Goal: Task Accomplishment & Management: Complete application form

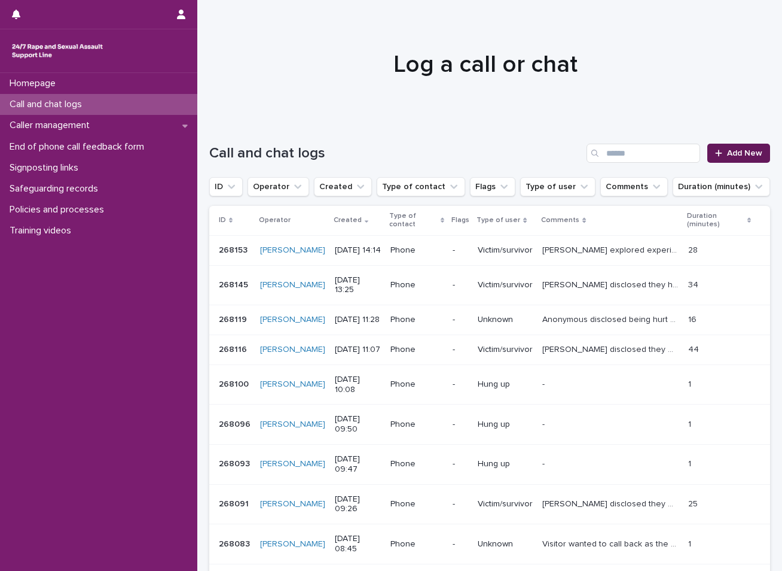
click at [721, 147] on link "Add New" at bounding box center [739, 153] width 63 height 19
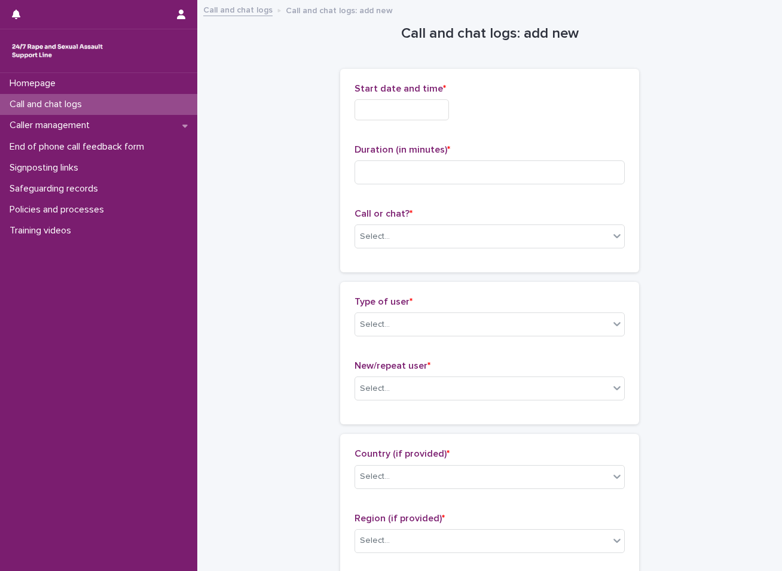
click at [385, 109] on input "text" at bounding box center [402, 109] width 95 height 21
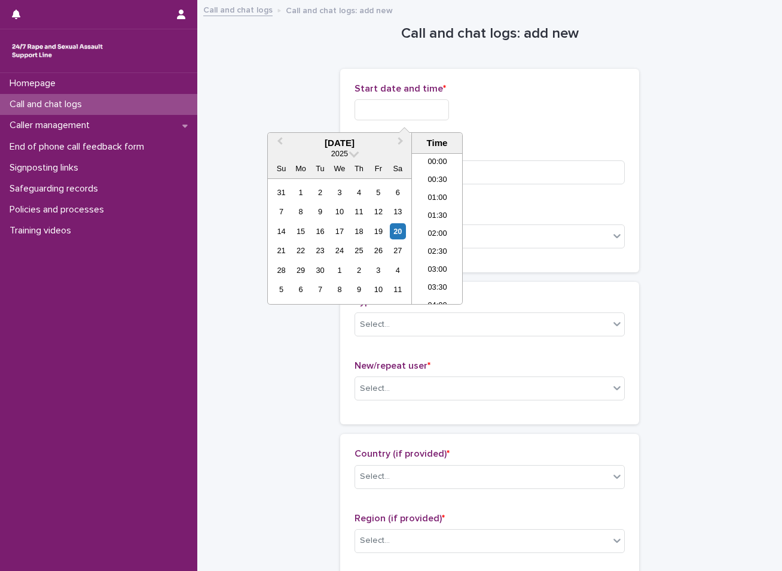
scroll to position [473, 0]
click at [397, 231] on div "20" at bounding box center [398, 231] width 16 height 16
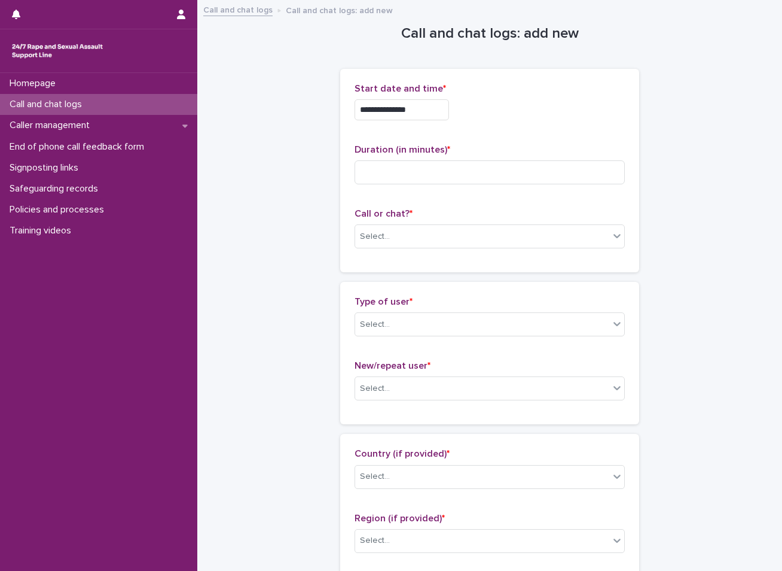
click at [412, 109] on input "**********" at bounding box center [402, 109] width 95 height 21
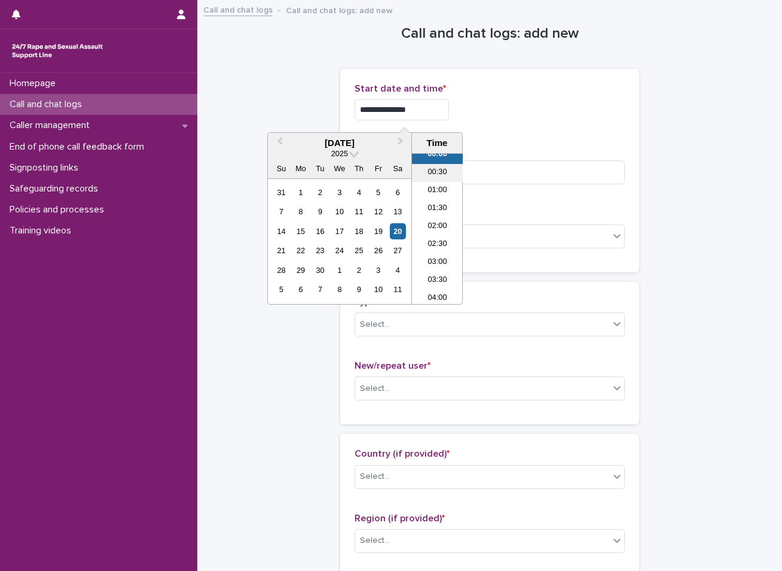
scroll to position [0, 0]
click at [427, 251] on li "02:30" at bounding box center [437, 252] width 51 height 18
click at [429, 112] on input "**********" at bounding box center [402, 109] width 95 height 21
type input "**********"
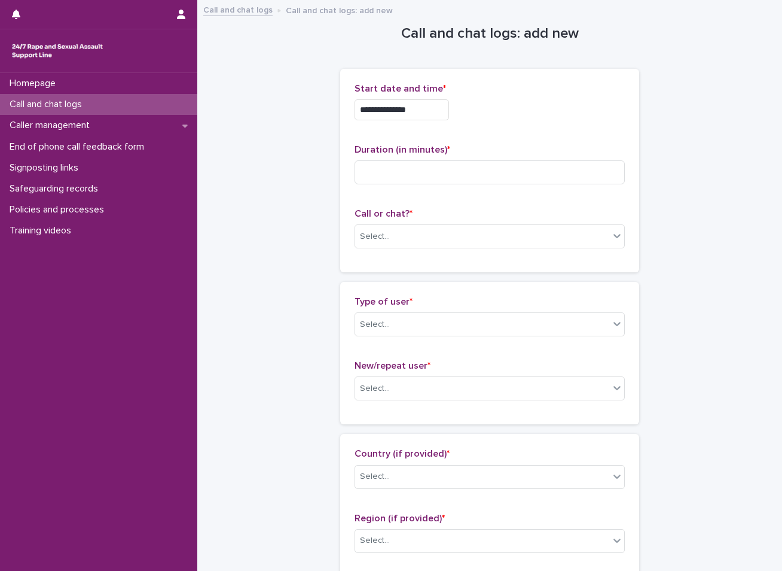
drag, startPoint x: 716, startPoint y: 31, endPoint x: 606, endPoint y: 99, distance: 129.5
click at [494, 166] on input at bounding box center [490, 172] width 270 height 24
type input "**"
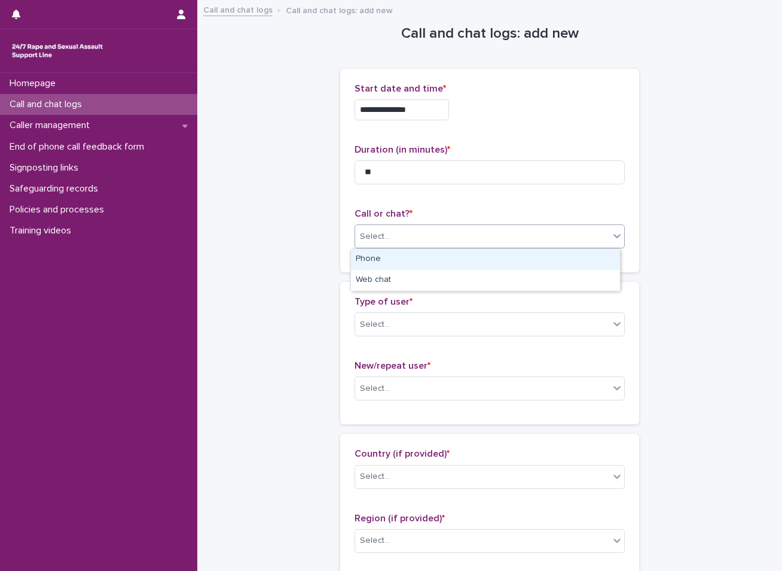
click at [441, 233] on div "Select..." at bounding box center [482, 237] width 254 height 20
click at [423, 255] on div "Phone" at bounding box center [485, 259] width 269 height 21
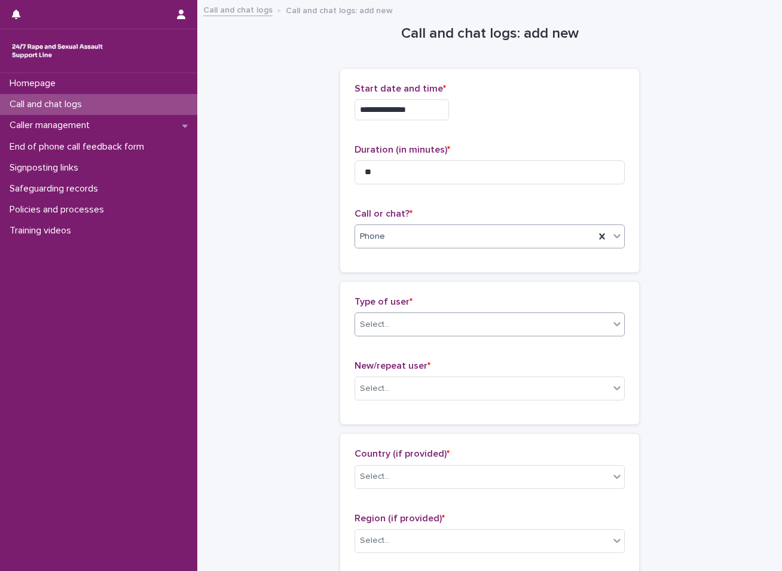
click at [401, 318] on div "Select..." at bounding box center [482, 325] width 254 height 20
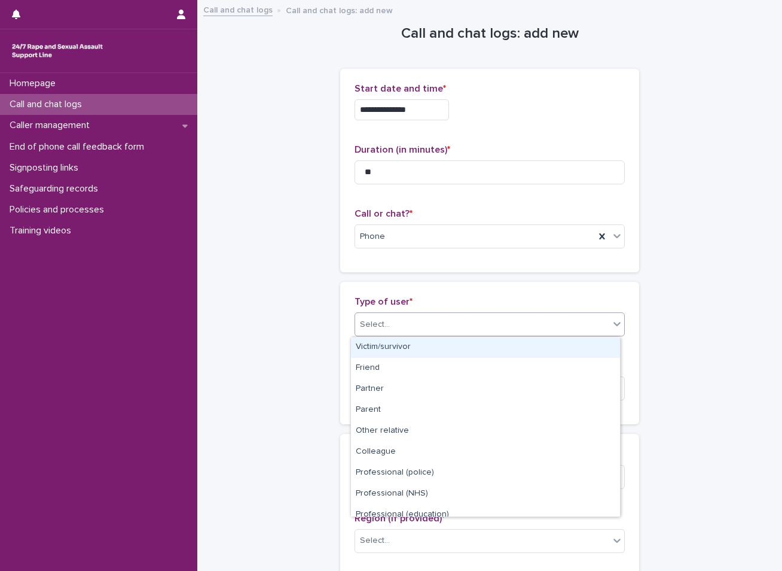
click at [391, 346] on div "Victim/survivor" at bounding box center [485, 347] width 269 height 21
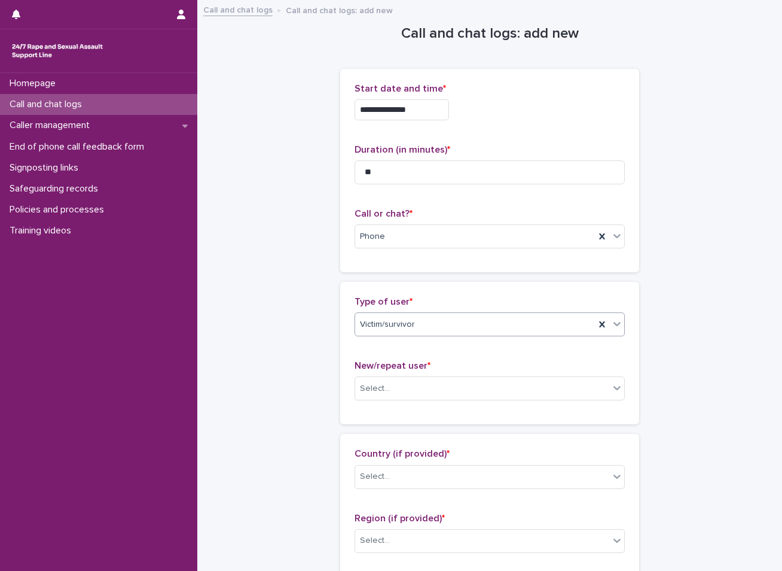
scroll to position [60, 0]
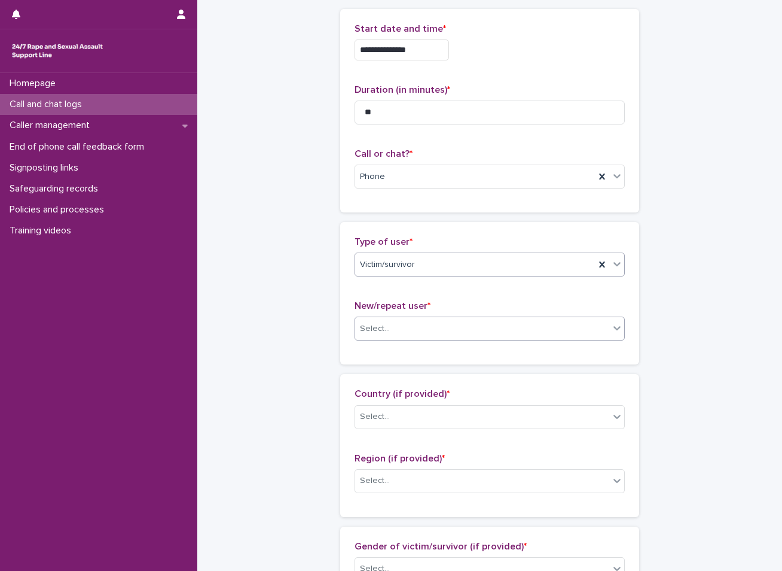
click at [401, 327] on div "Select..." at bounding box center [482, 329] width 254 height 20
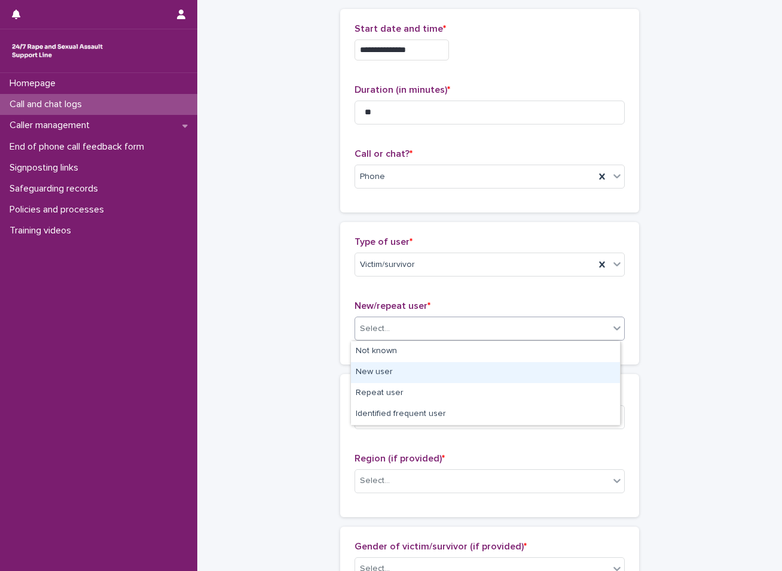
drag, startPoint x: 389, startPoint y: 360, endPoint x: 388, endPoint y: 375, distance: 15.0
click at [388, 375] on div "New user" at bounding box center [485, 372] width 269 height 21
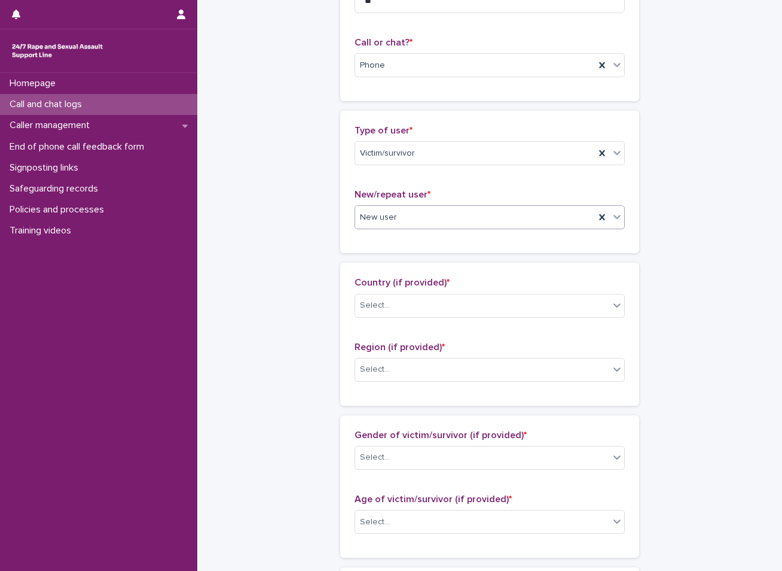
scroll to position [179, 0]
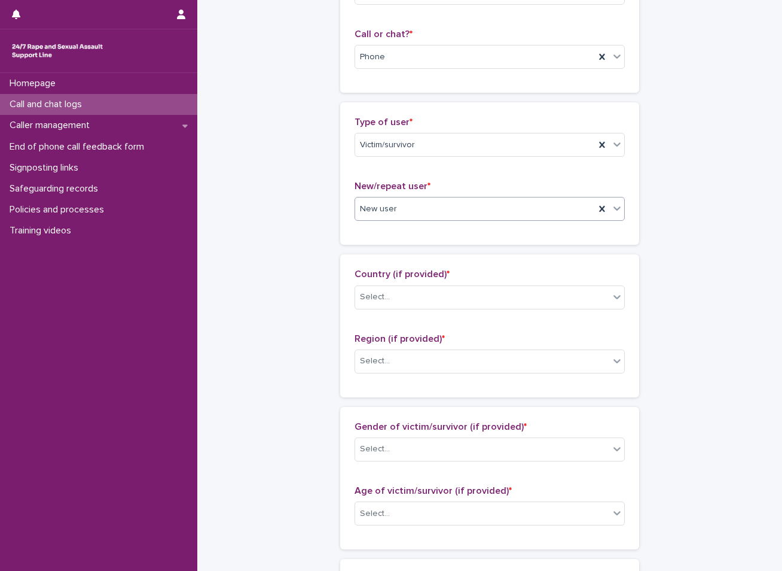
click at [394, 283] on div "Country (if provided) * Select..." at bounding box center [490, 294] width 270 height 50
click at [394, 291] on div "Select..." at bounding box center [482, 297] width 254 height 20
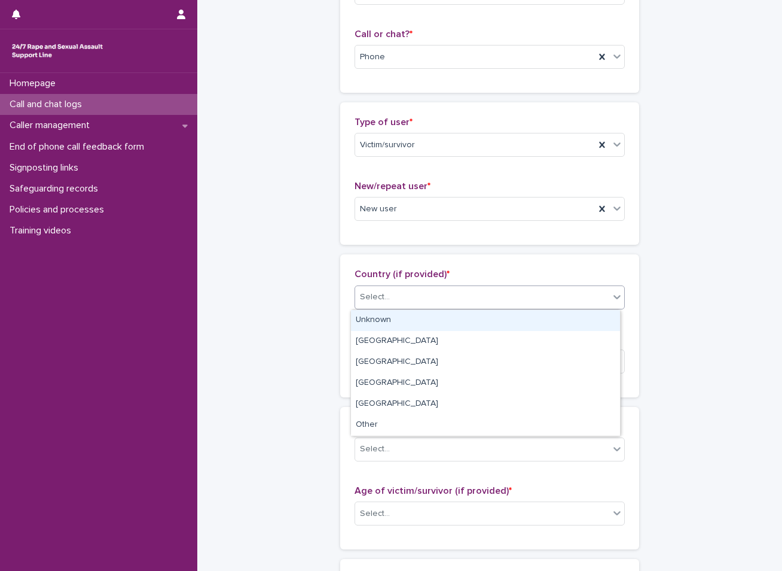
click at [380, 316] on div "Unknown" at bounding box center [485, 320] width 269 height 21
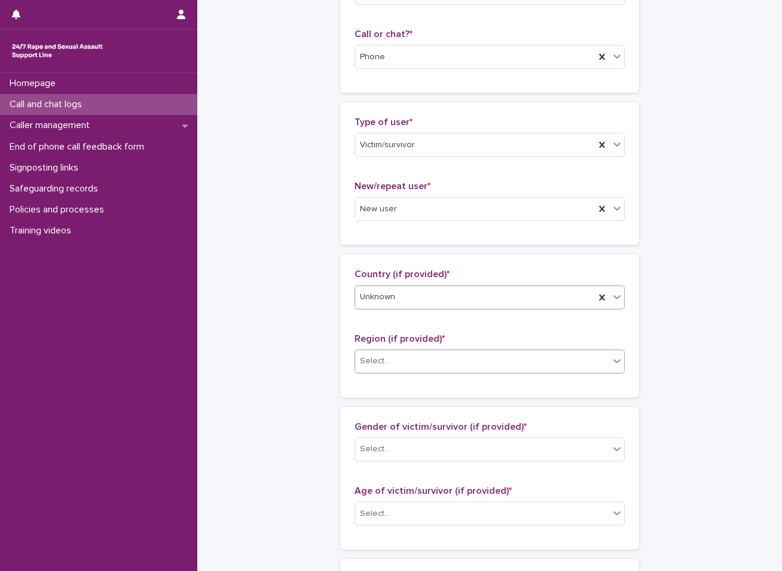
click at [378, 357] on div "Select..." at bounding box center [375, 361] width 30 height 13
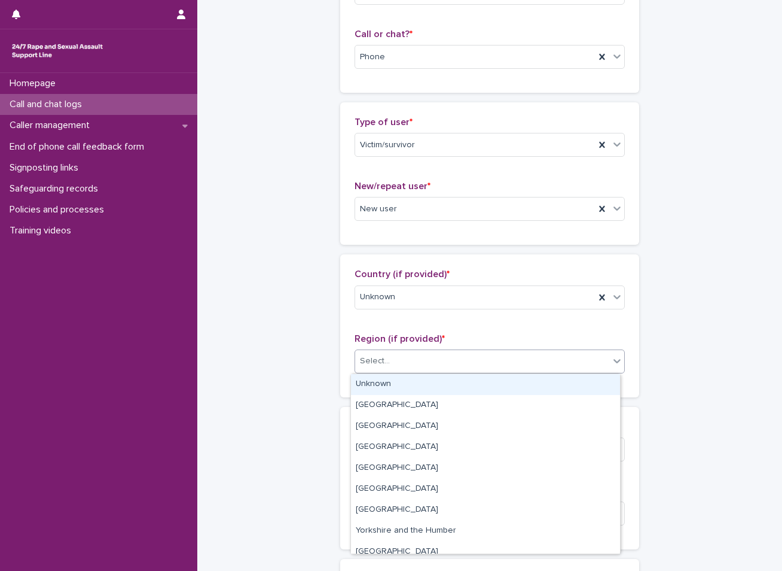
click at [377, 380] on div "Unknown" at bounding box center [485, 384] width 269 height 21
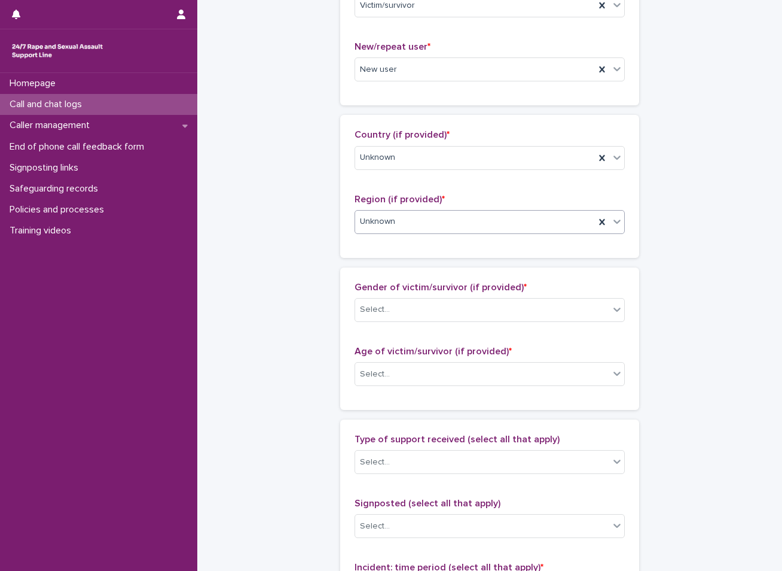
scroll to position [359, 0]
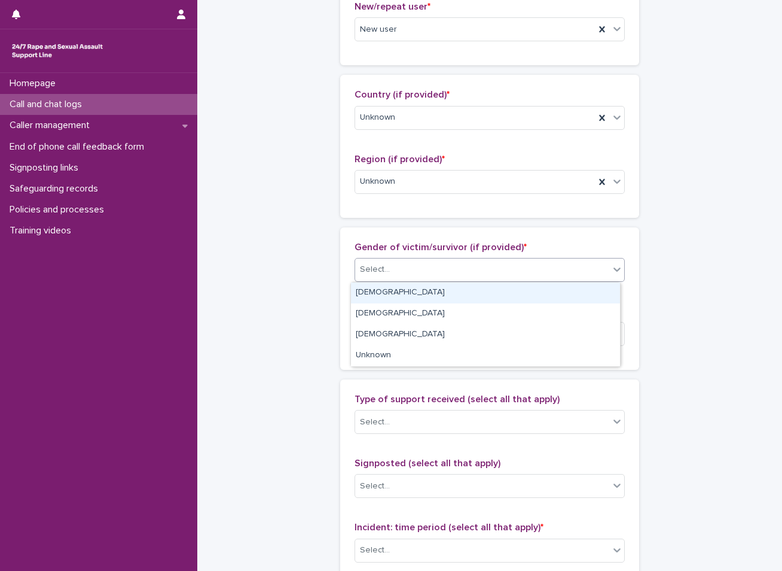
click at [428, 262] on div "Select..." at bounding box center [482, 270] width 254 height 20
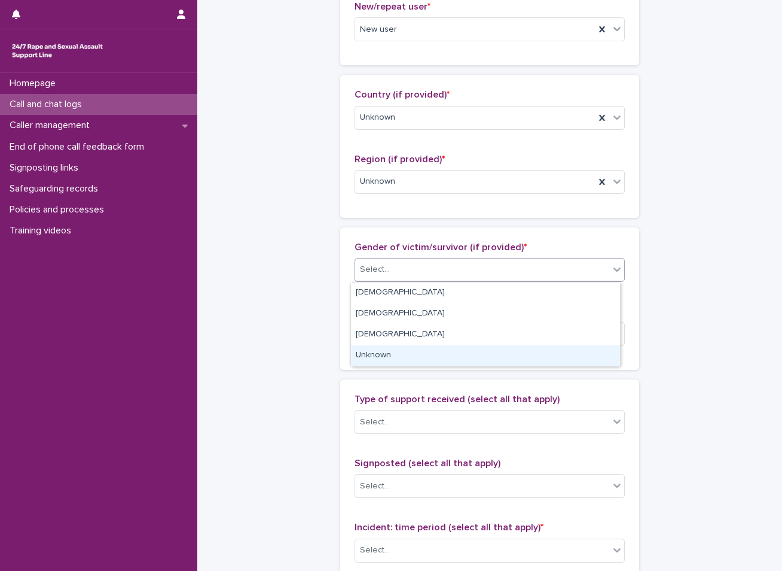
drag, startPoint x: 376, startPoint y: 343, endPoint x: 376, endPoint y: 354, distance: 11.4
click at [376, 354] on div "Unknown" at bounding box center [485, 355] width 269 height 21
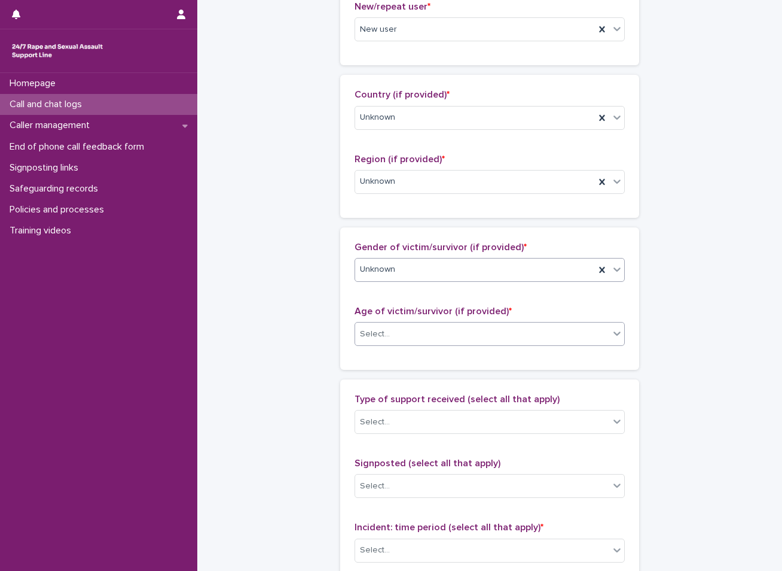
click at [376, 333] on div "Select..." at bounding box center [375, 334] width 30 height 13
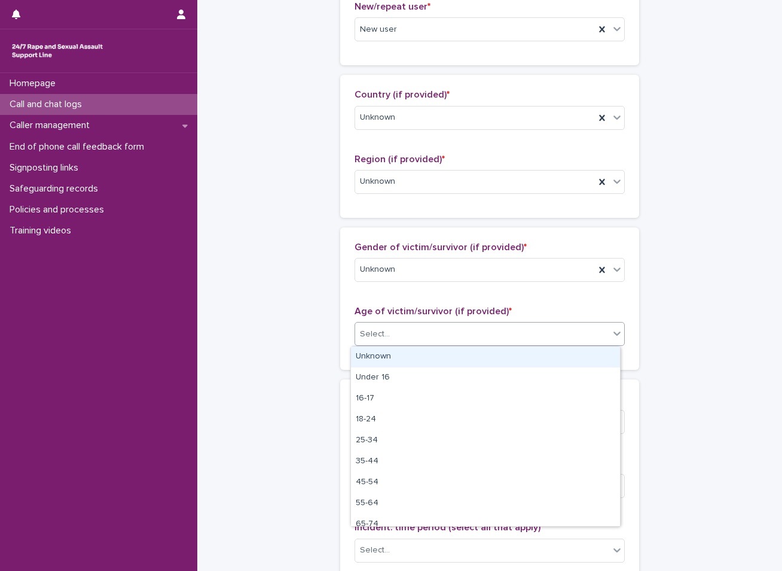
click at [373, 361] on div "Unknown" at bounding box center [485, 356] width 269 height 21
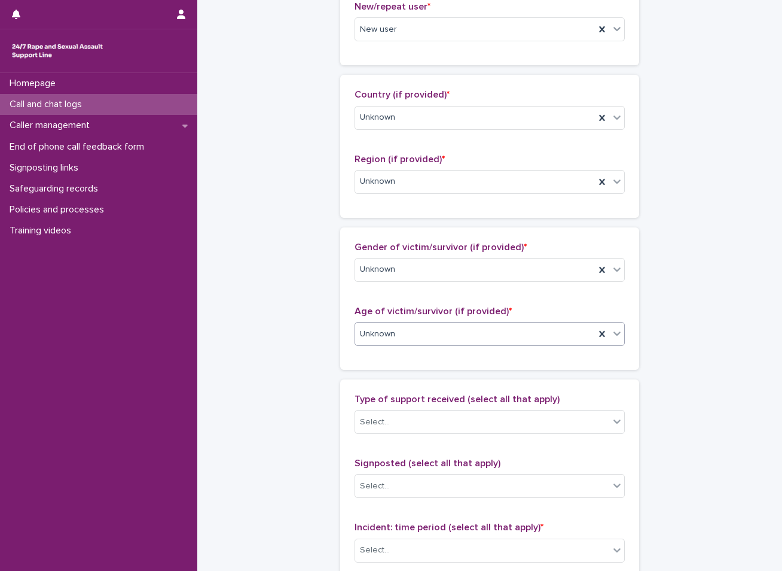
scroll to position [479, 0]
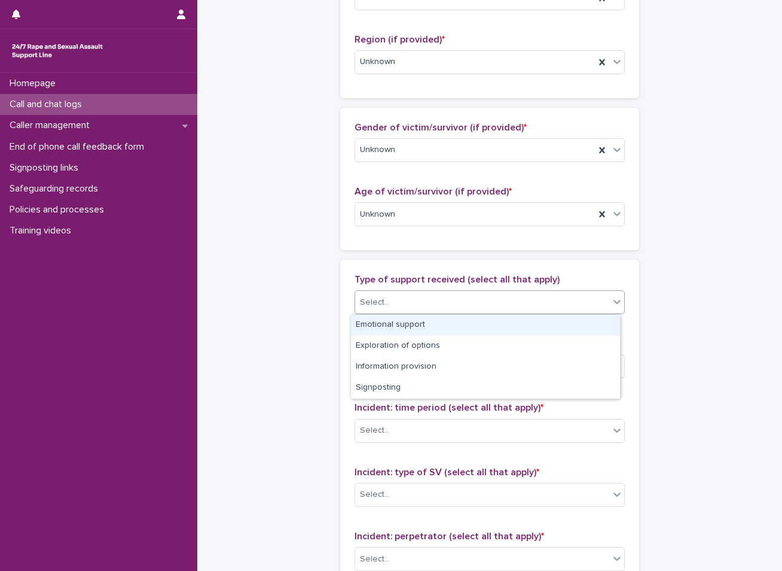
click at [441, 298] on div "Select..." at bounding box center [482, 302] width 254 height 20
click at [407, 322] on div "Emotional support" at bounding box center [485, 325] width 269 height 21
click at [455, 306] on div "Emotional support" at bounding box center [475, 302] width 240 height 21
click at [383, 328] on div "Exploration of options" at bounding box center [485, 325] width 269 height 21
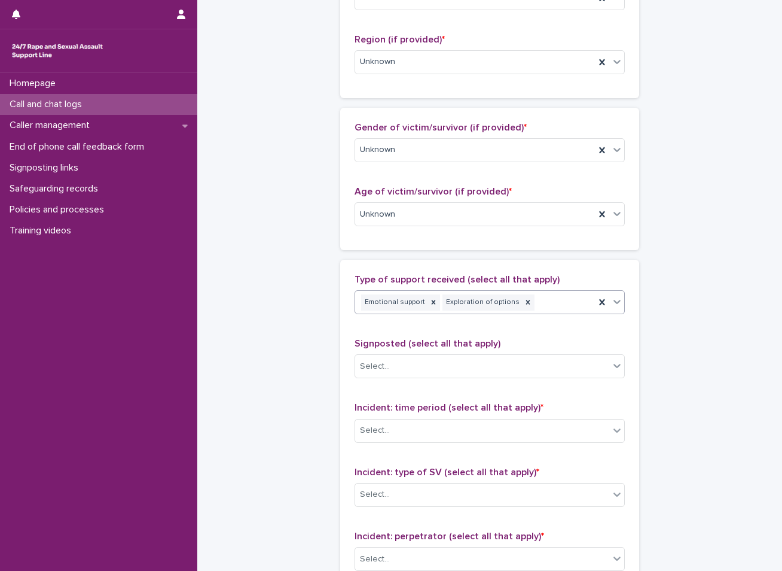
scroll to position [598, 0]
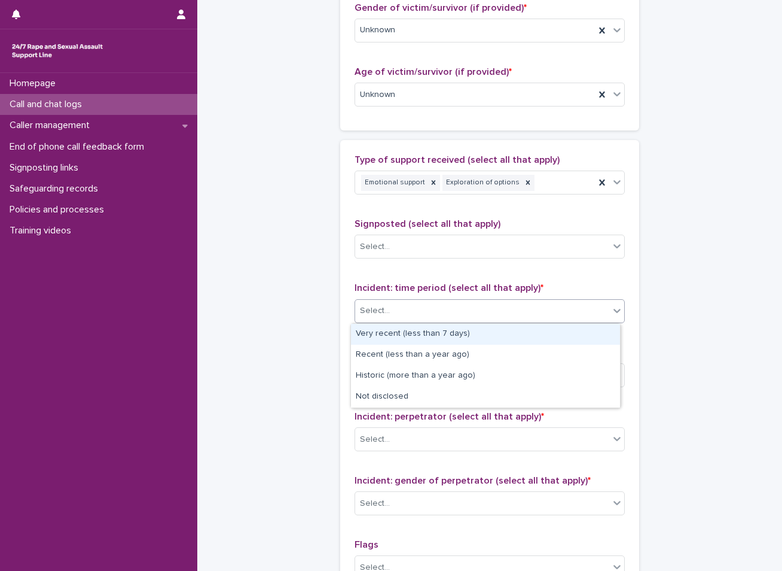
click at [390, 313] on div "Select..." at bounding box center [482, 311] width 254 height 20
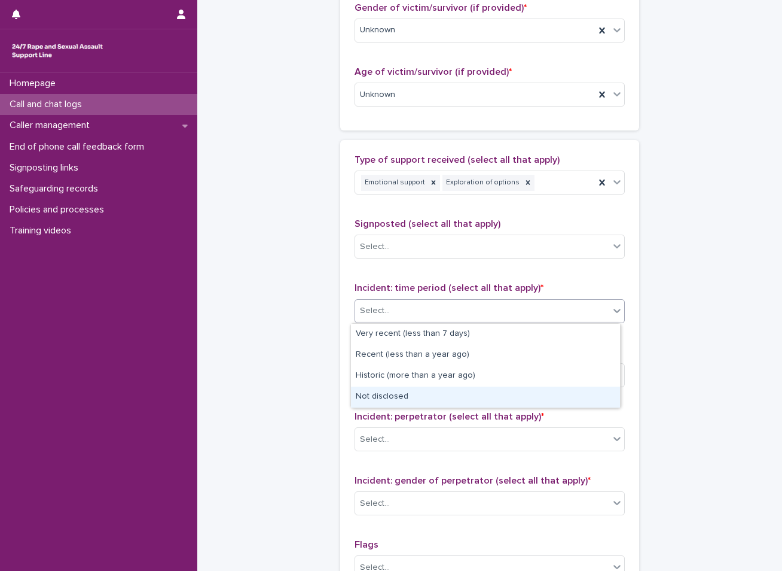
click at [376, 394] on div "Not disclosed" at bounding box center [485, 396] width 269 height 21
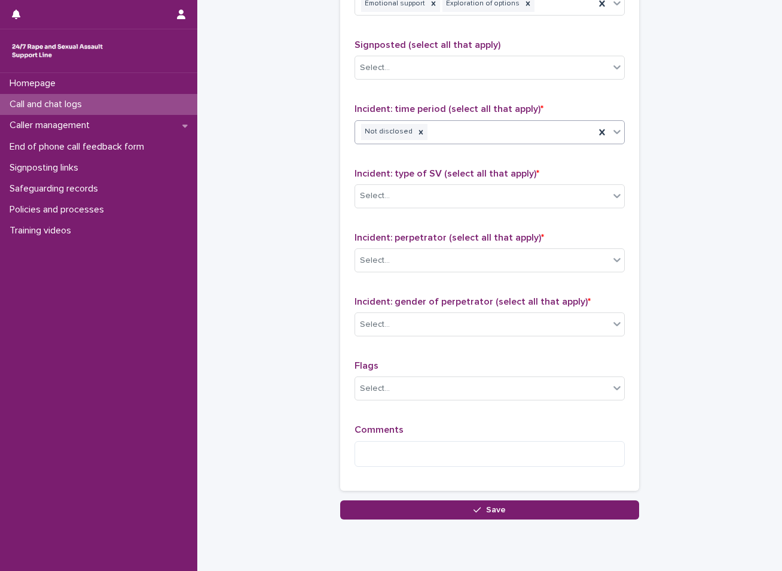
scroll to position [778, 0]
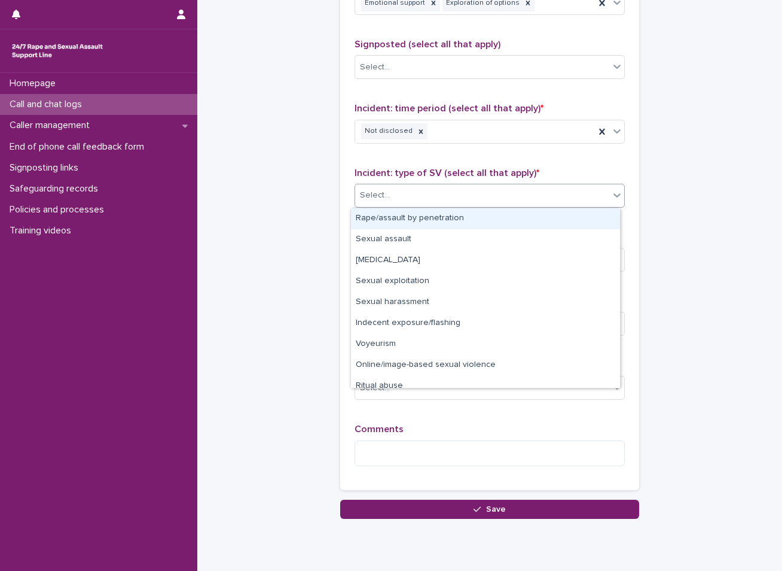
click at [450, 190] on div "Select..." at bounding box center [482, 195] width 254 height 20
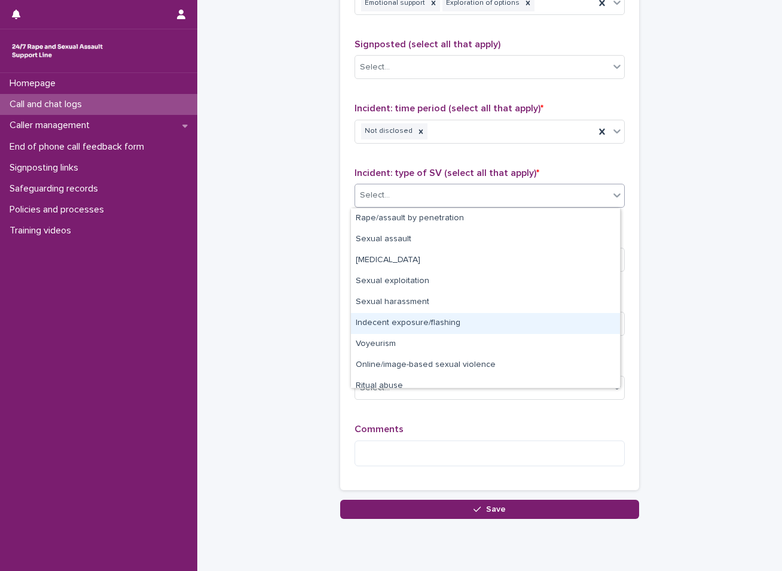
scroll to position [30, 0]
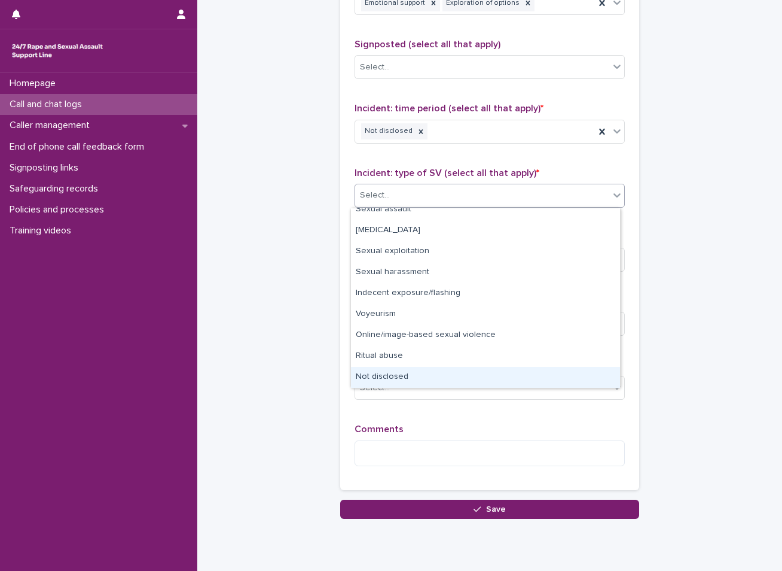
click at [377, 374] on div "Not disclosed" at bounding box center [485, 377] width 269 height 21
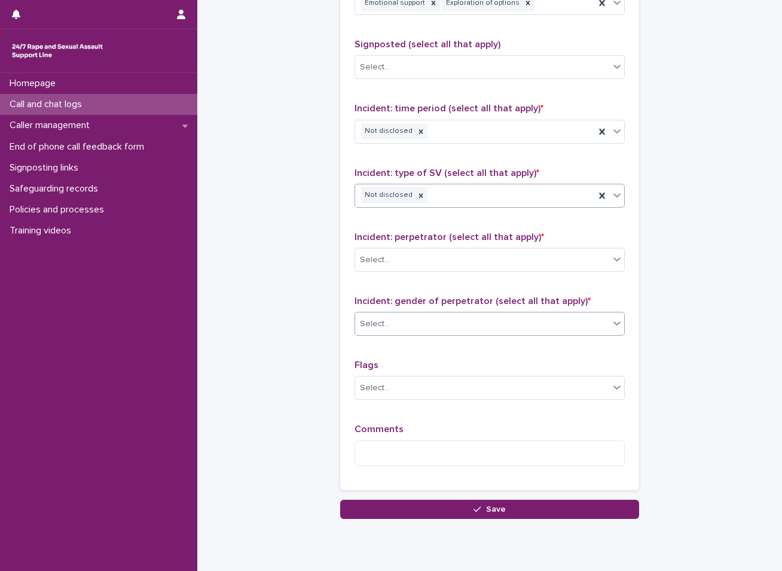
scroll to position [819, 0]
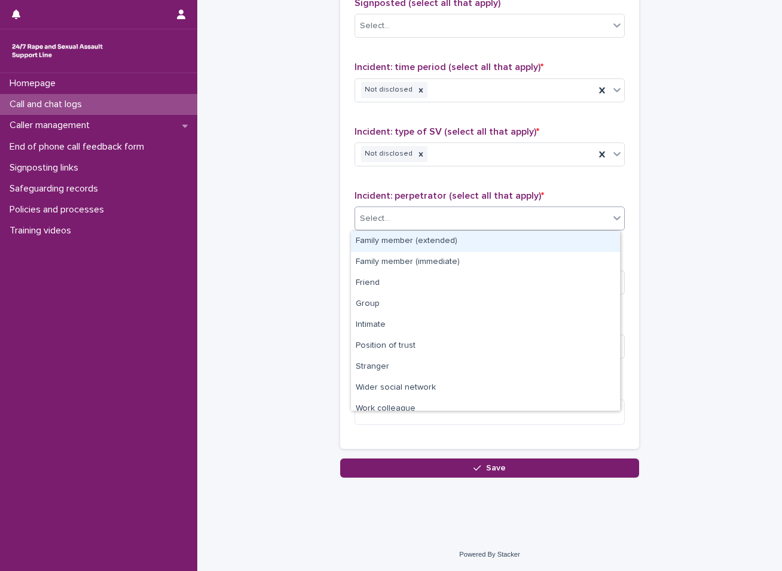
click at [427, 218] on div "Select..." at bounding box center [482, 219] width 254 height 20
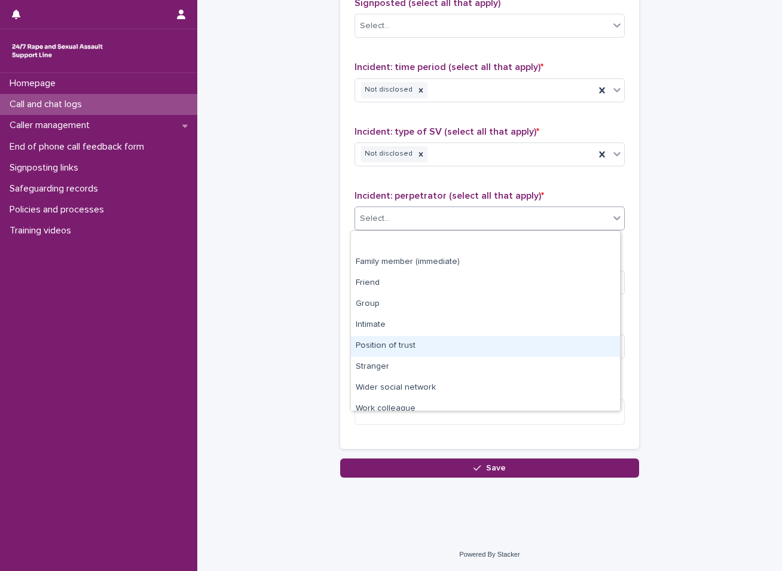
scroll to position [51, 0]
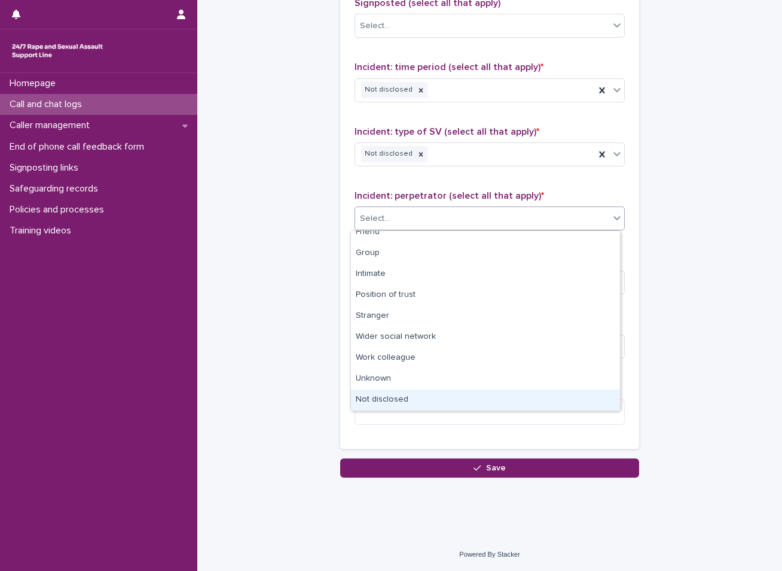
click at [394, 400] on div "Not disclosed" at bounding box center [485, 399] width 269 height 21
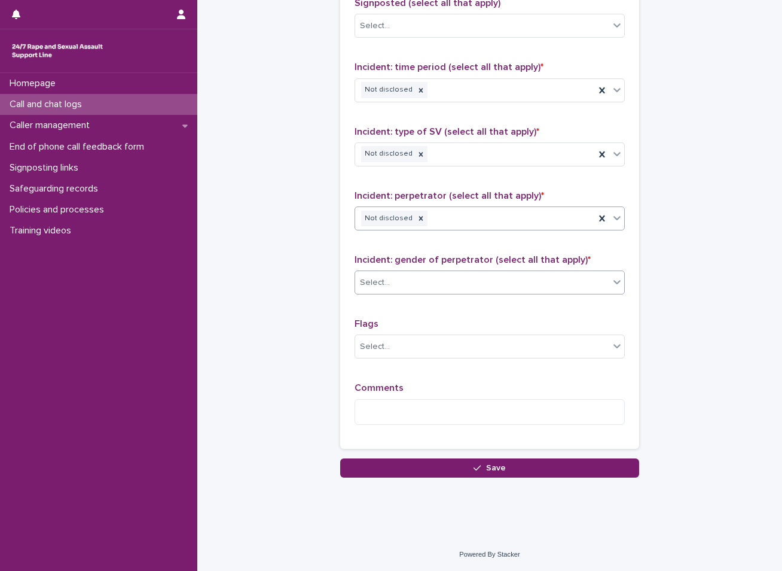
click at [414, 279] on div "Select..." at bounding box center [482, 283] width 254 height 20
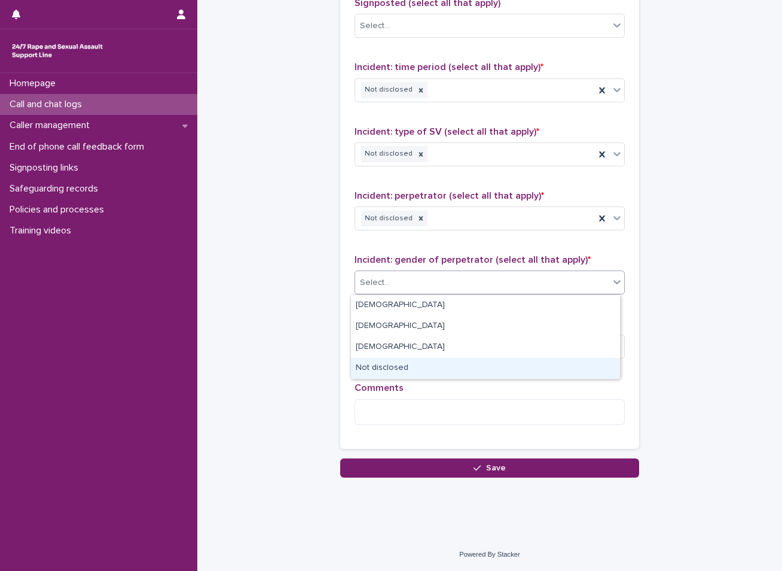
click at [403, 365] on div "Not disclosed" at bounding box center [485, 368] width 269 height 21
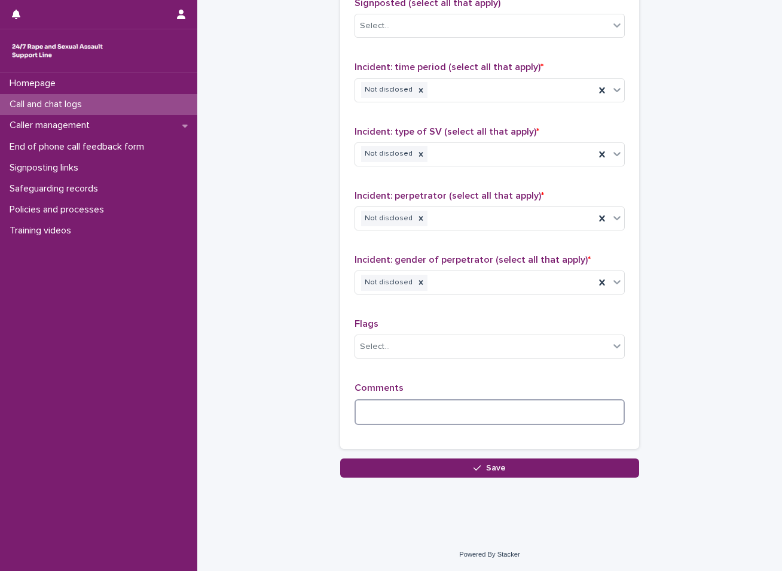
drag, startPoint x: 447, startPoint y: 407, endPoint x: 780, endPoint y: 175, distance: 406.0
click at [459, 406] on textarea at bounding box center [490, 412] width 270 height 26
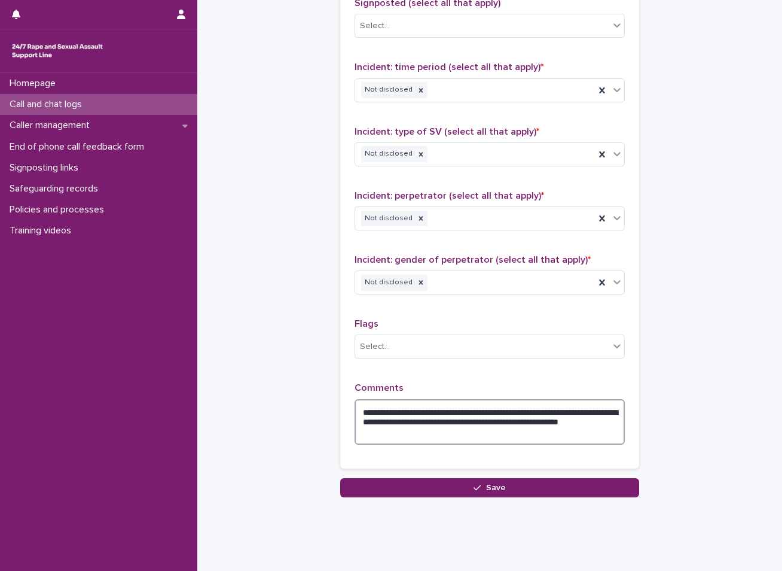
click at [529, 416] on textarea "**********" at bounding box center [490, 421] width 270 height 45
click at [563, 420] on textarea "**********" at bounding box center [490, 421] width 270 height 45
click at [492, 436] on textarea "**********" at bounding box center [490, 421] width 270 height 45
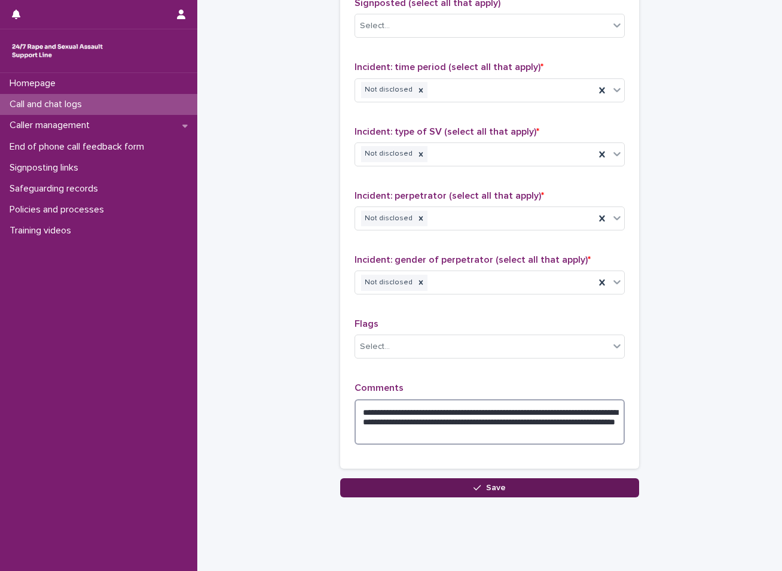
type textarea "**********"
click at [461, 485] on button "Save" at bounding box center [489, 487] width 299 height 19
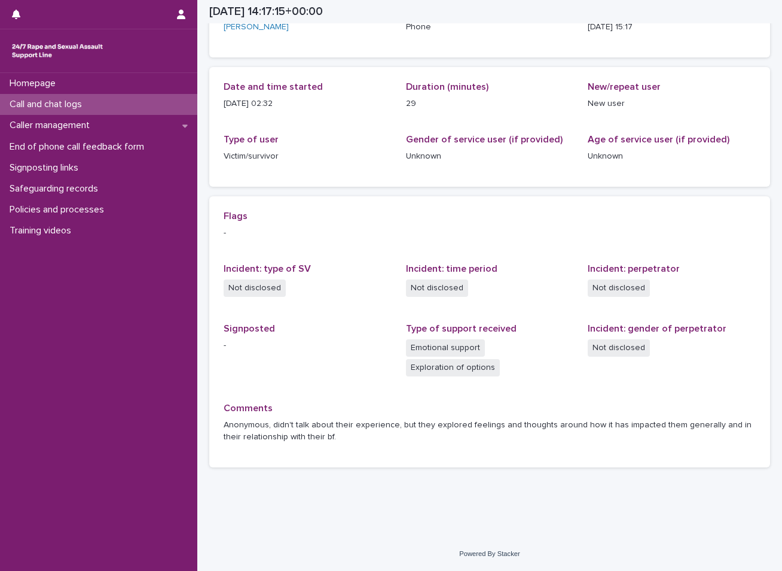
scroll to position [97, 0]
click at [135, 99] on div "Call and chat logs" at bounding box center [98, 104] width 197 height 21
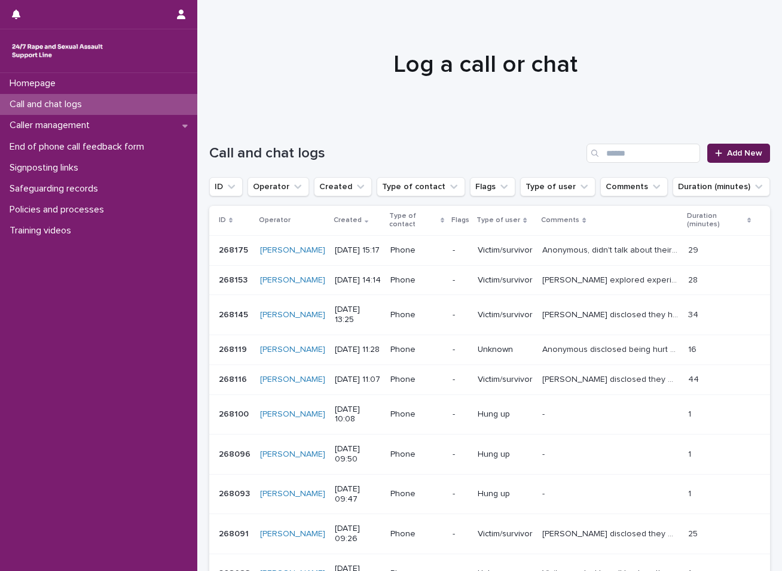
click at [746, 149] on span "Add New" at bounding box center [744, 153] width 35 height 8
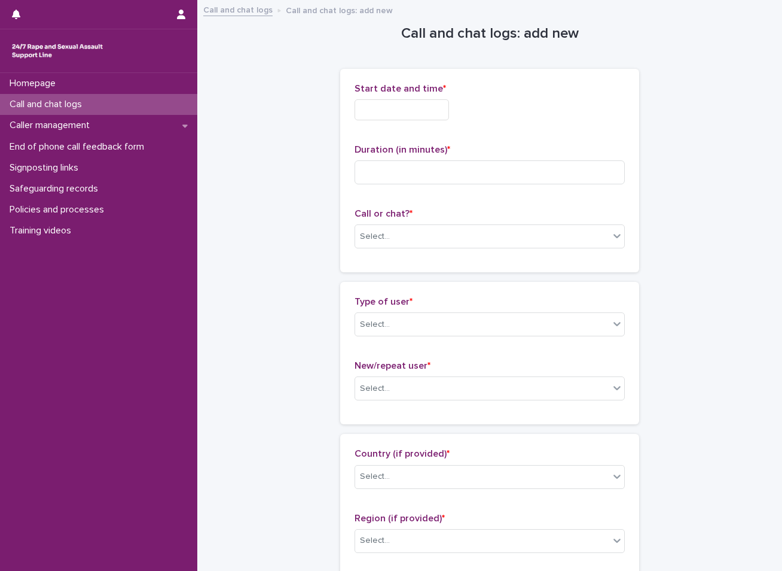
click at [379, 109] on input "text" at bounding box center [402, 109] width 95 height 21
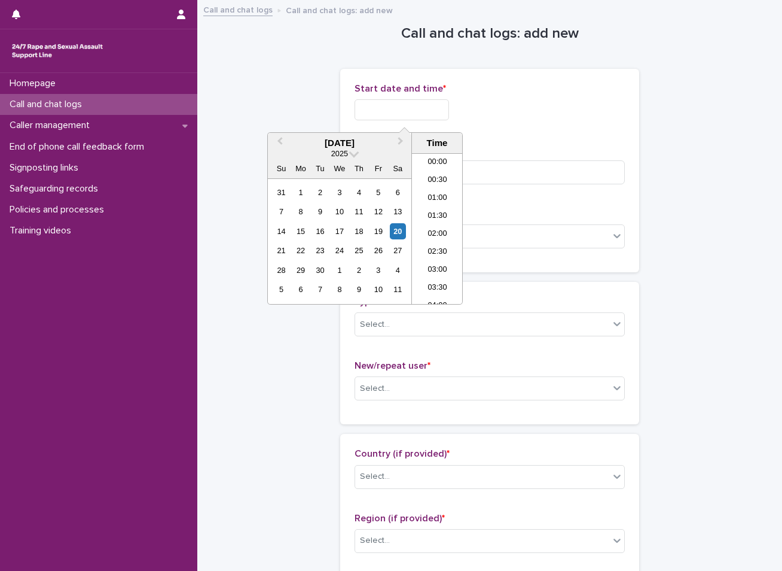
scroll to position [473, 0]
click at [395, 232] on div "20" at bounding box center [398, 231] width 16 height 16
click at [438, 179] on li "13:30" at bounding box center [437, 175] width 51 height 18
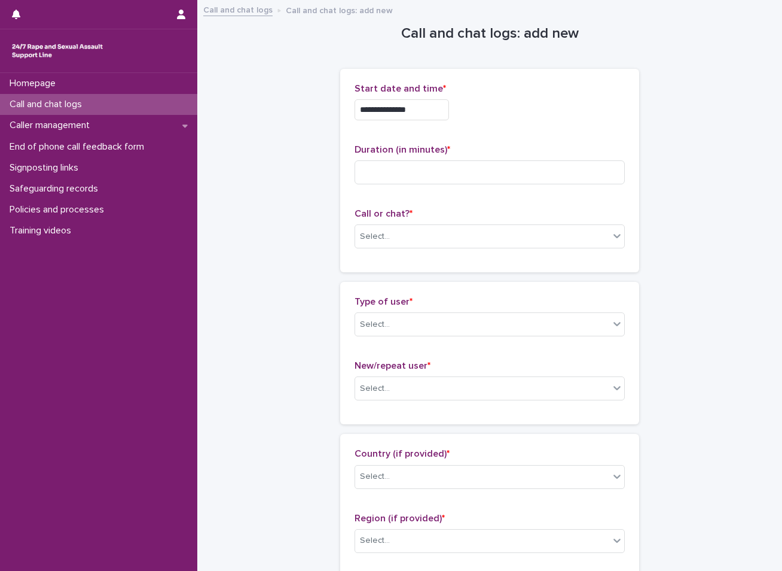
click at [403, 111] on input "**********" at bounding box center [402, 109] width 95 height 21
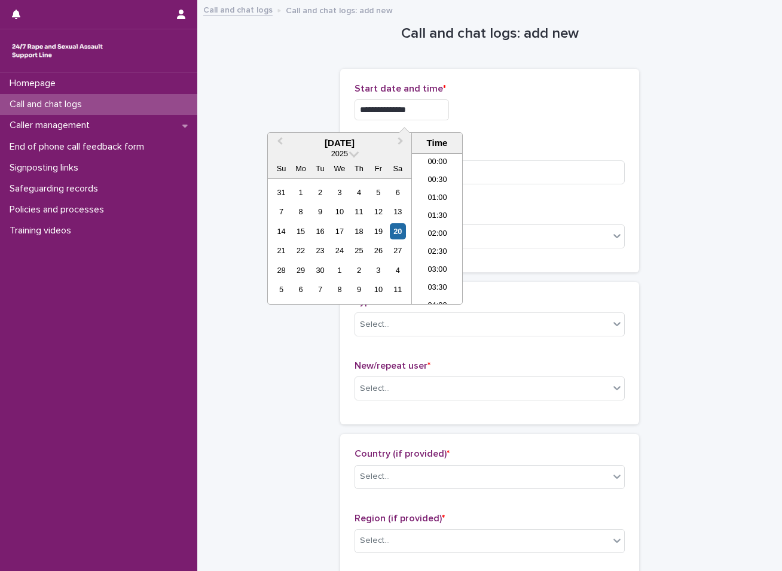
scroll to position [419, 0]
click at [431, 283] on li "15:00" at bounding box center [437, 282] width 51 height 18
click at [425, 111] on input "**********" at bounding box center [402, 109] width 95 height 21
type input "**********"
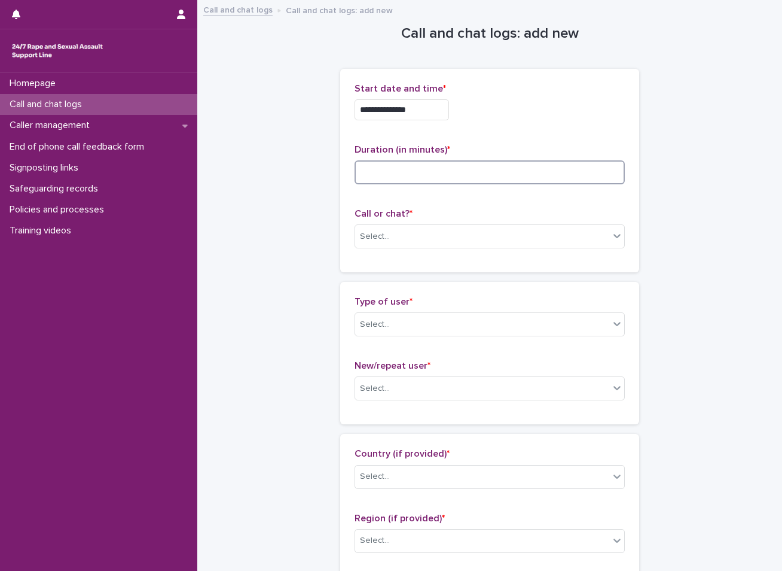
click at [370, 173] on input at bounding box center [490, 172] width 270 height 24
type input "*"
click at [391, 239] on input "text" at bounding box center [391, 236] width 1 height 10
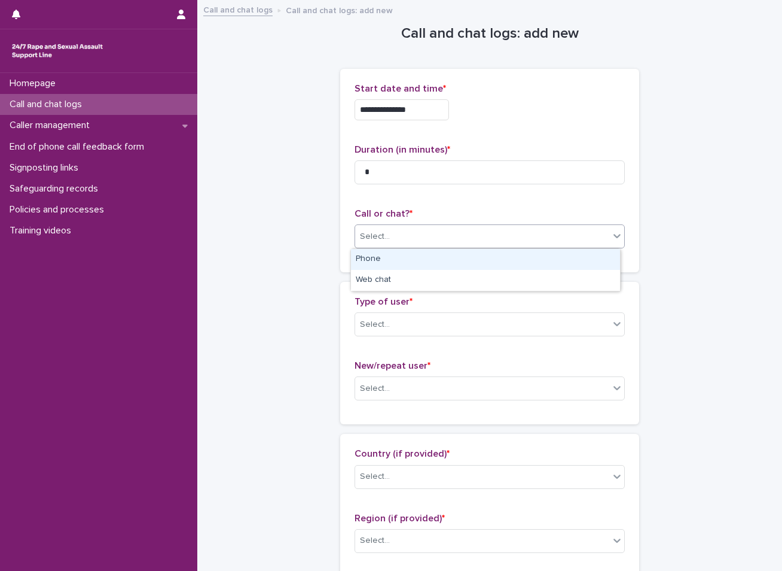
click at [379, 260] on div "Phone" at bounding box center [485, 259] width 269 height 21
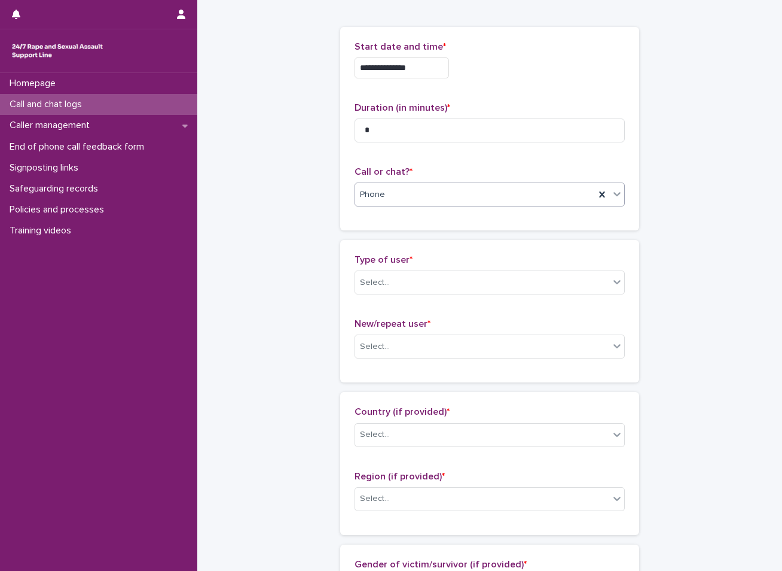
scroll to position [60, 0]
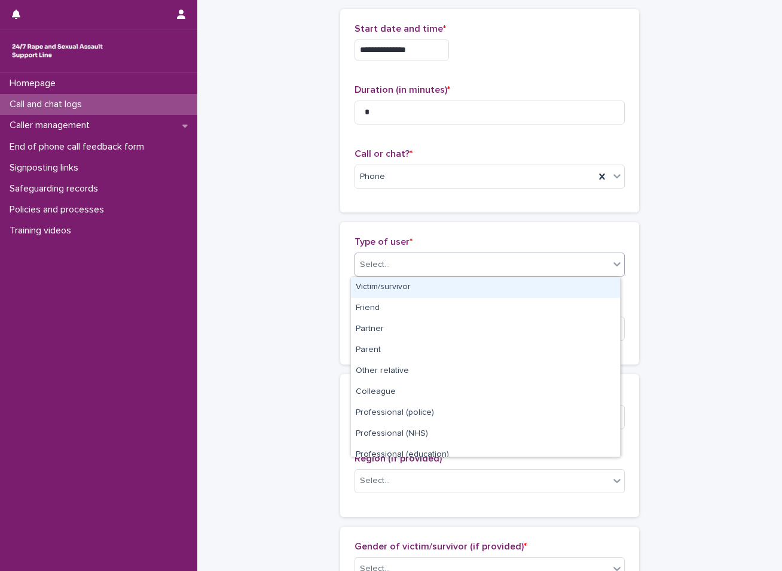
click at [376, 271] on div "Select..." at bounding box center [482, 265] width 254 height 20
click at [376, 290] on div "Victim/survivor" at bounding box center [485, 287] width 269 height 21
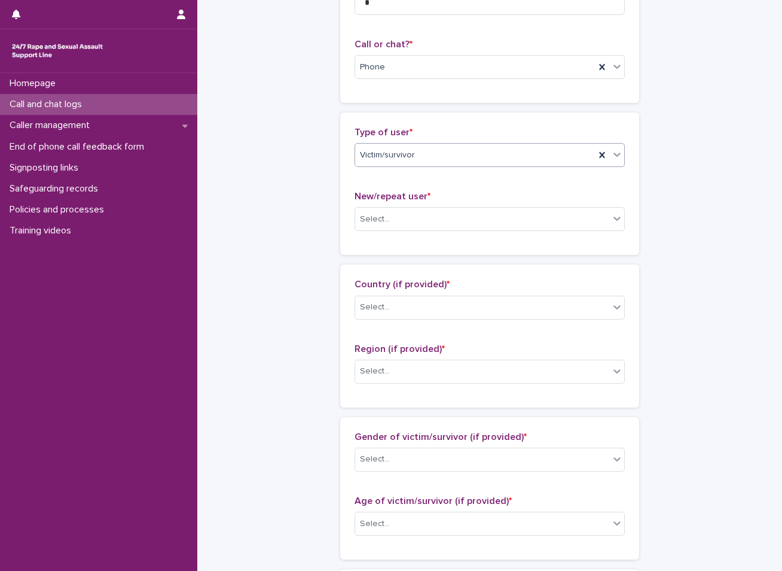
scroll to position [179, 0]
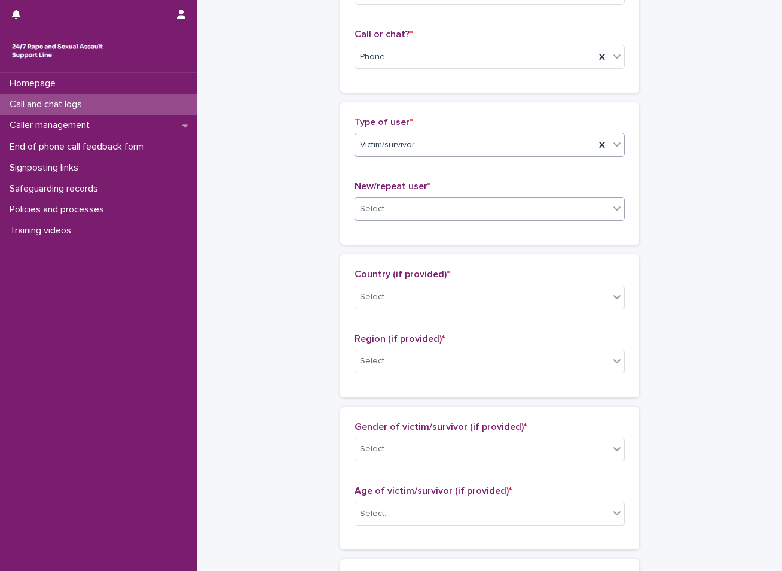
click at [403, 212] on div "Select..." at bounding box center [482, 209] width 254 height 20
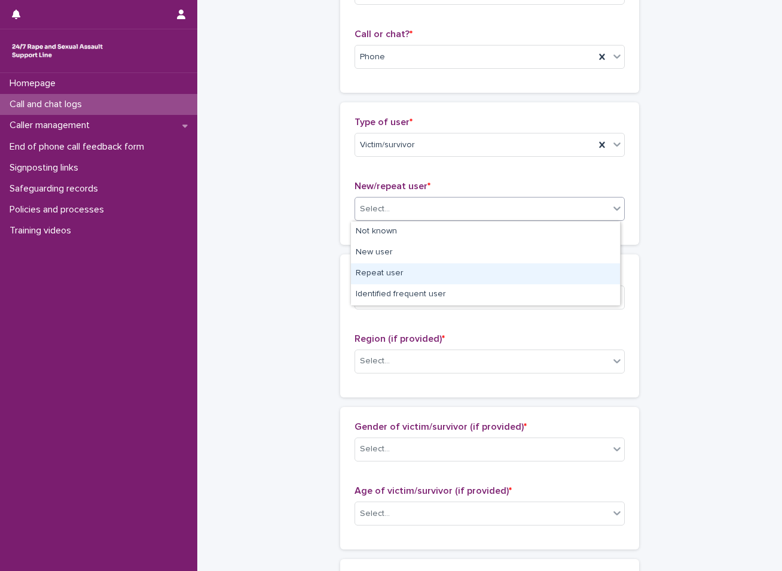
click at [387, 275] on div "Repeat user" at bounding box center [485, 273] width 269 height 21
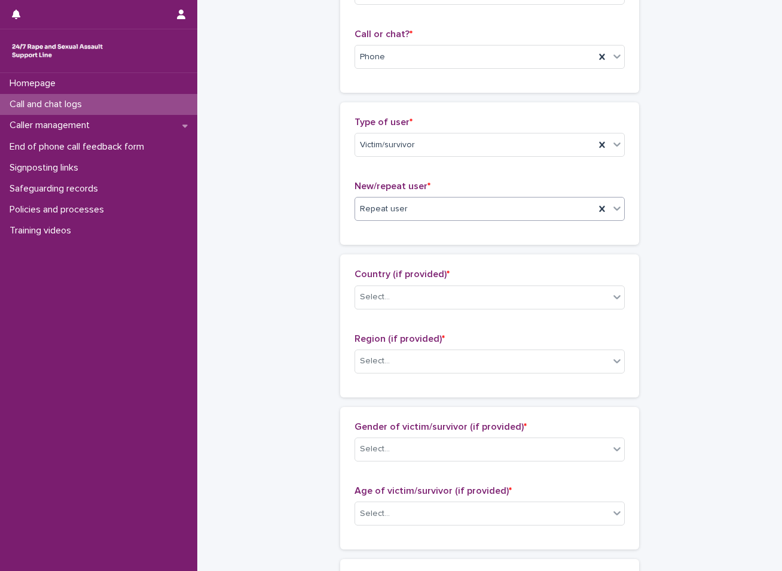
scroll to position [239, 0]
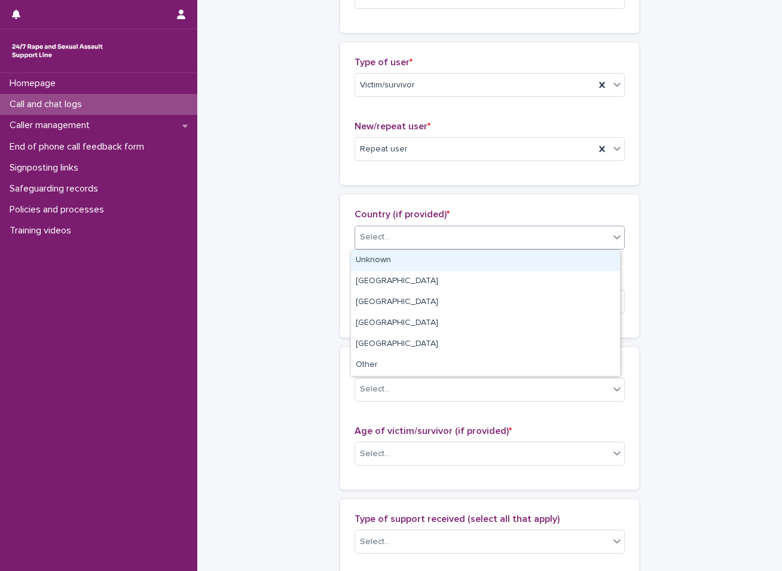
click at [399, 240] on div "Select..." at bounding box center [482, 237] width 254 height 20
click at [385, 258] on div "Unknown" at bounding box center [485, 260] width 269 height 21
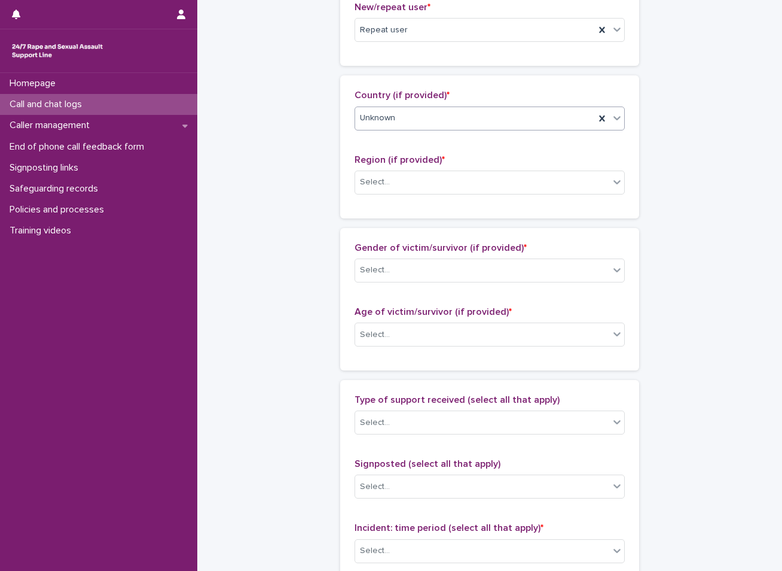
scroll to position [359, 0]
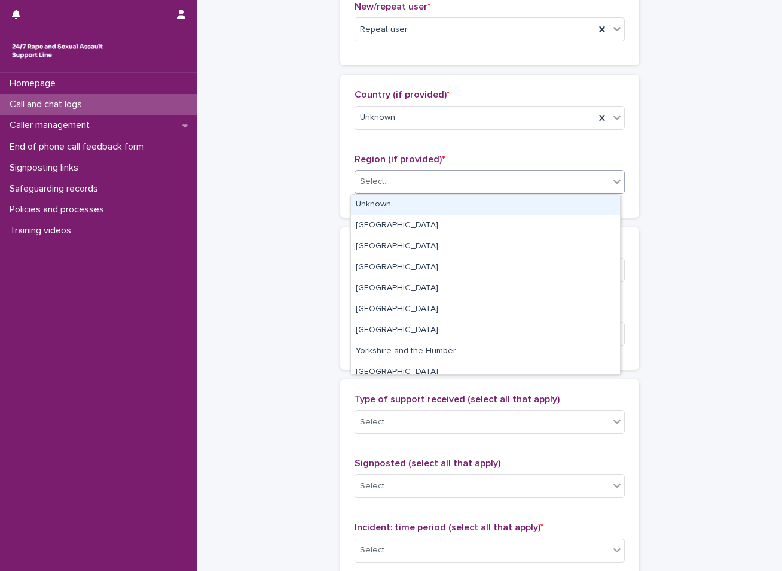
click at [393, 184] on div "Select..." at bounding box center [482, 182] width 254 height 20
click at [386, 205] on div "Unknown" at bounding box center [485, 204] width 269 height 21
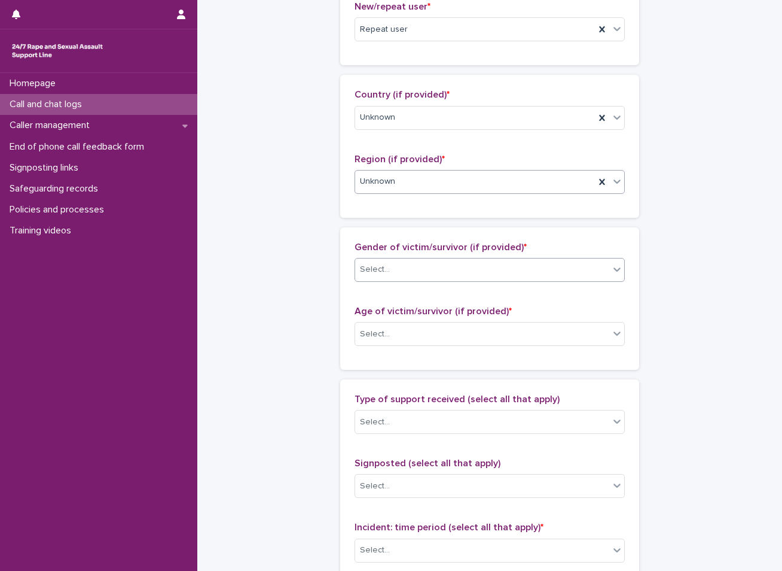
click at [371, 280] on div "Select..." at bounding box center [490, 270] width 270 height 24
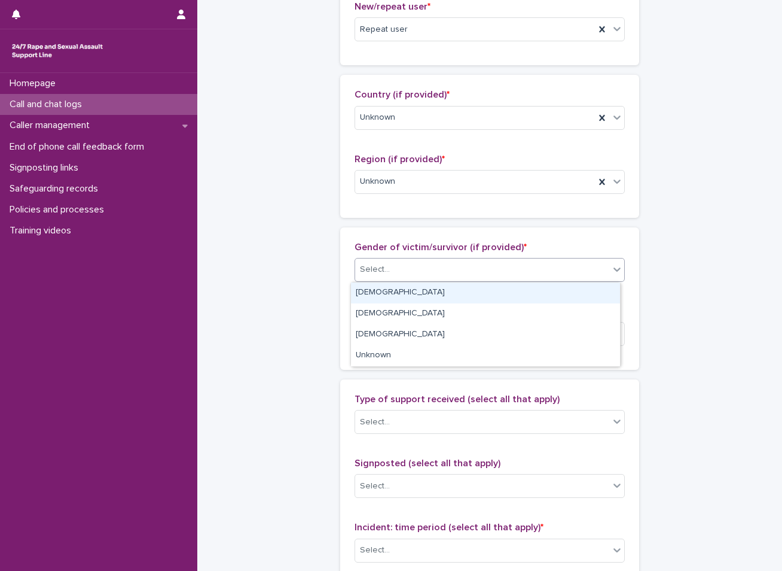
click at [378, 290] on div "[DEMOGRAPHIC_DATA]" at bounding box center [485, 292] width 269 height 21
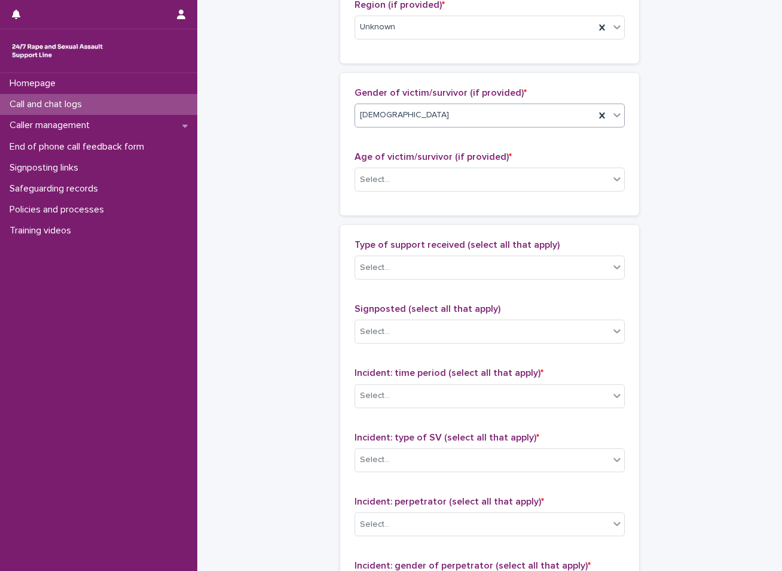
scroll to position [538, 0]
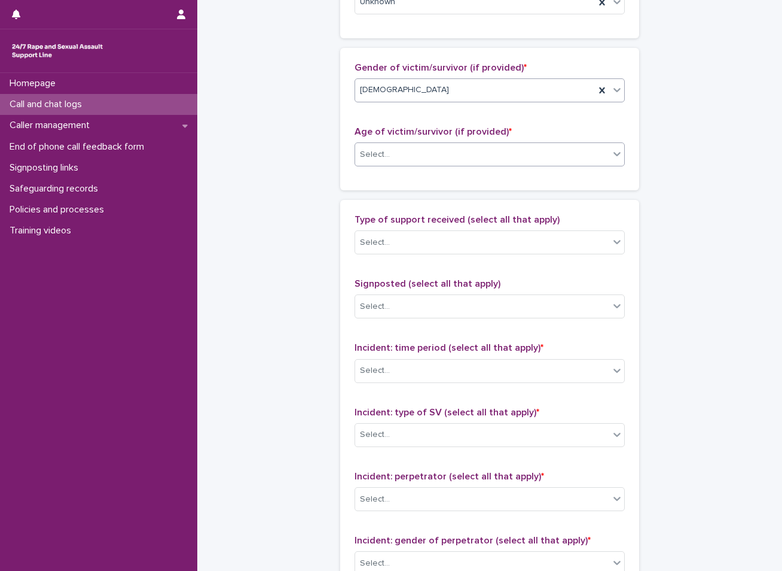
click at [432, 157] on div "Select..." at bounding box center [482, 155] width 254 height 20
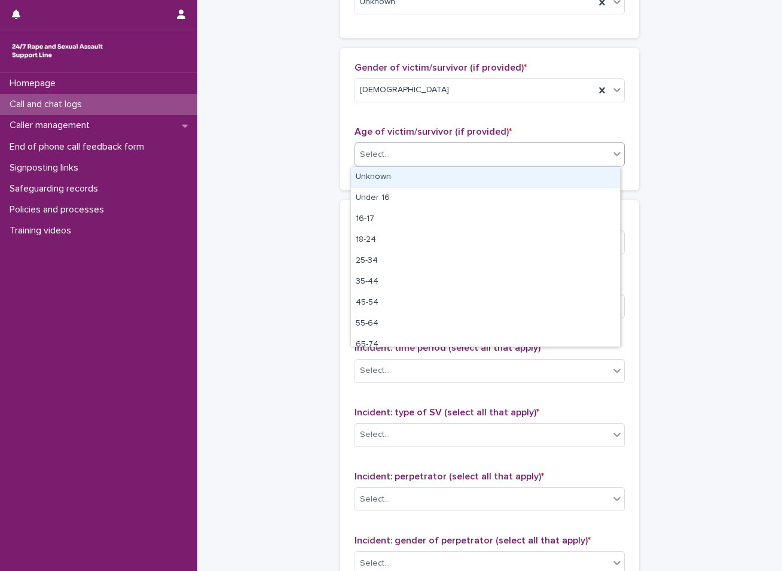
click at [389, 180] on div "Unknown" at bounding box center [485, 177] width 269 height 21
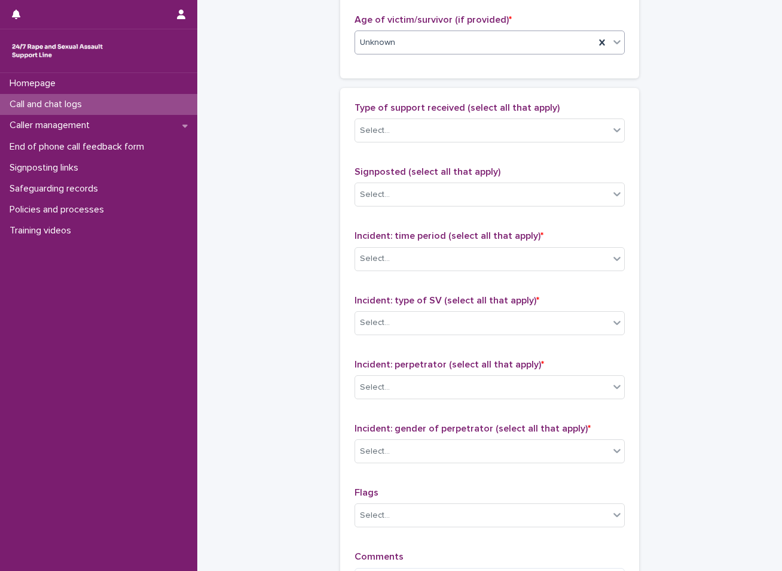
scroll to position [658, 0]
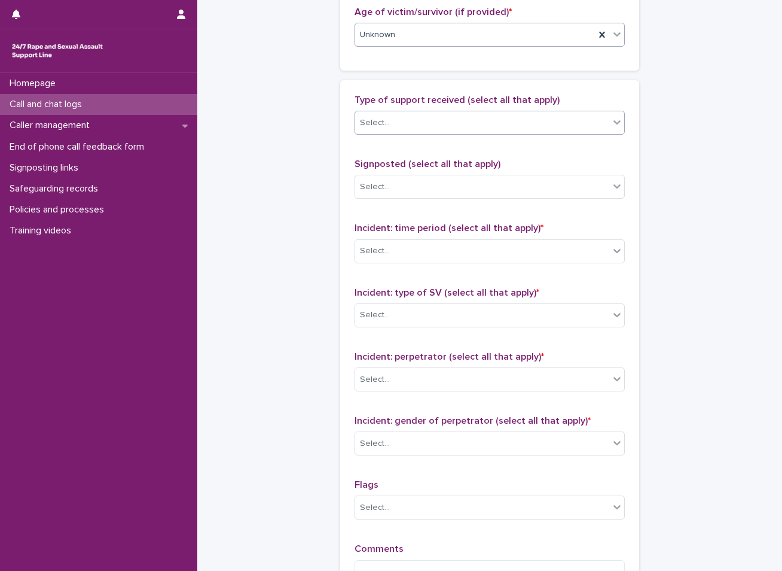
click at [403, 115] on div "Select..." at bounding box center [482, 123] width 254 height 20
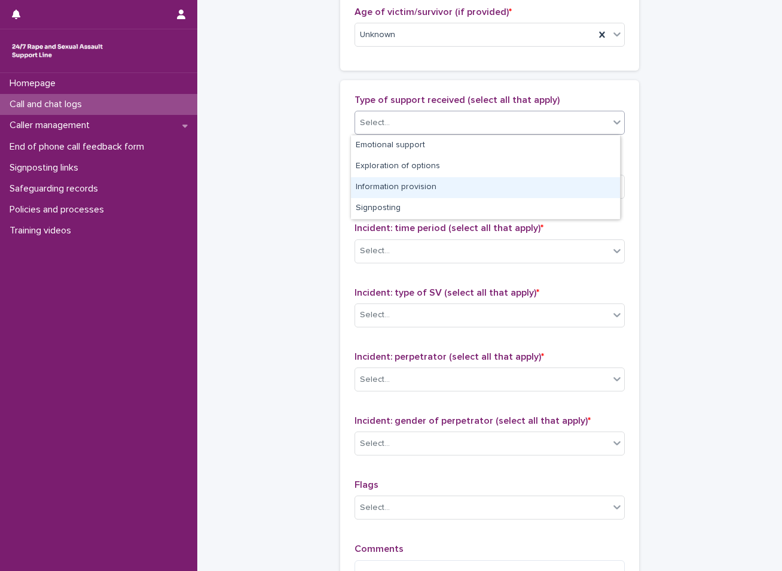
click at [407, 187] on div "Information provision" at bounding box center [485, 187] width 269 height 21
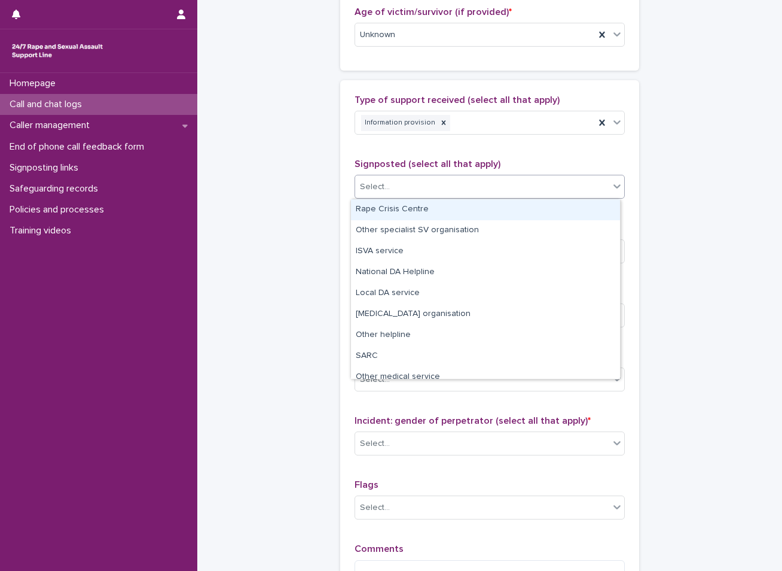
click at [426, 180] on div "Select..." at bounding box center [482, 187] width 254 height 20
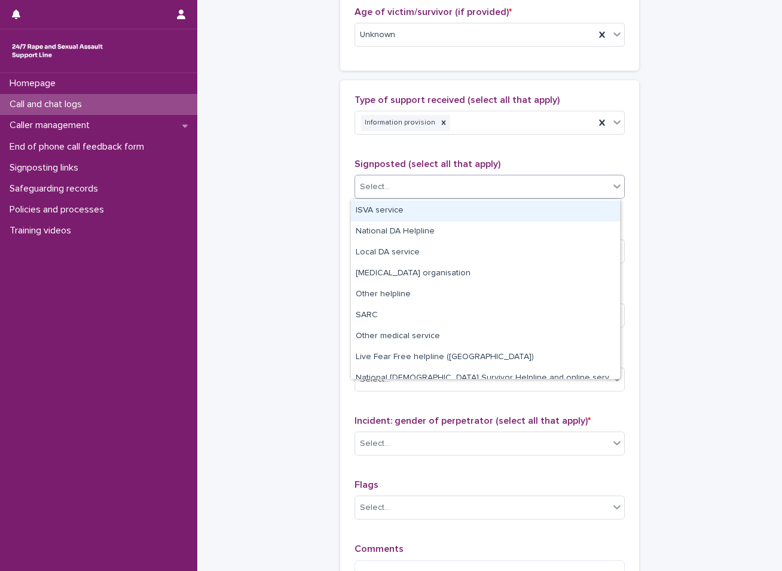
scroll to position [72, 0]
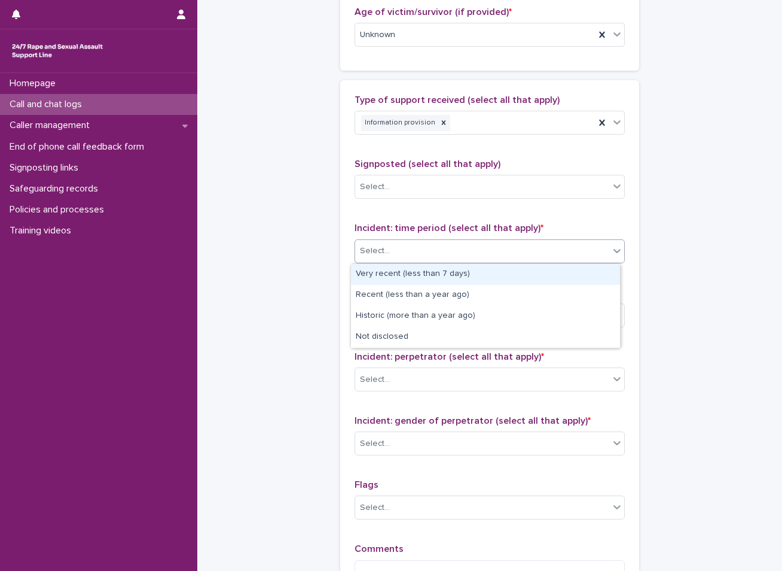
click at [414, 249] on div "Select..." at bounding box center [482, 251] width 254 height 20
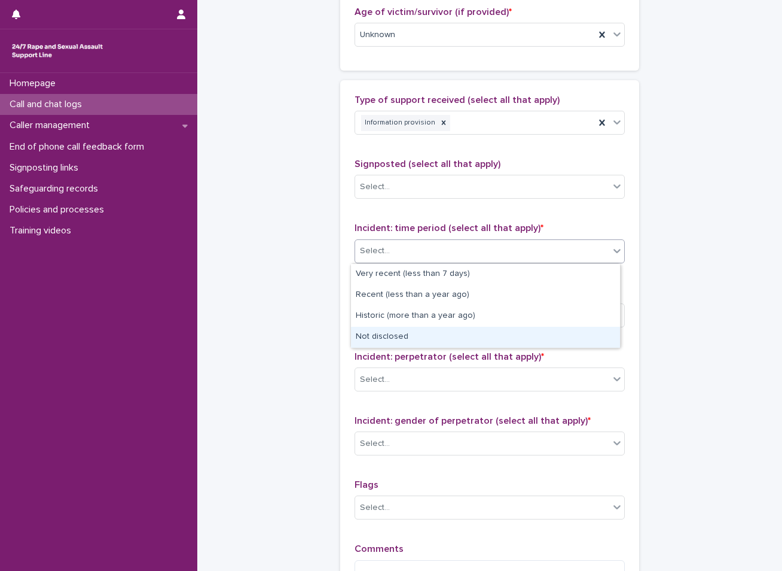
click at [391, 334] on div "Not disclosed" at bounding box center [485, 337] width 269 height 21
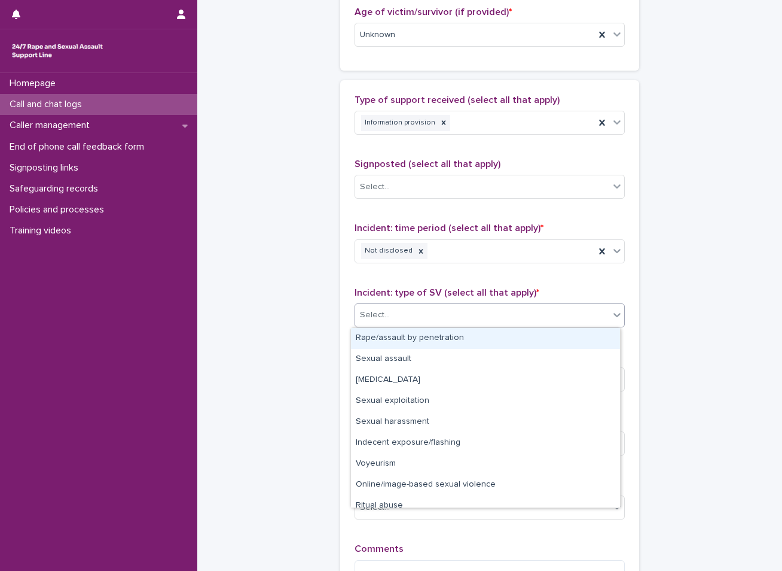
click at [399, 307] on div "Select..." at bounding box center [482, 315] width 254 height 20
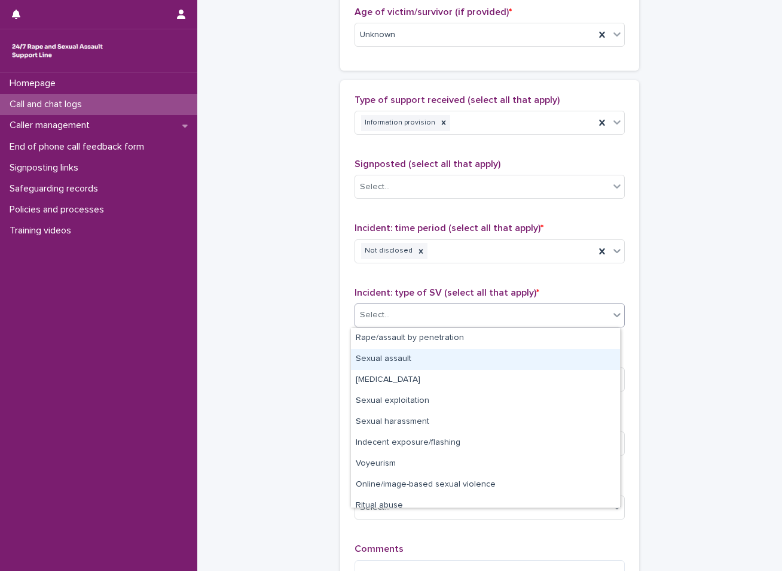
scroll to position [30, 0]
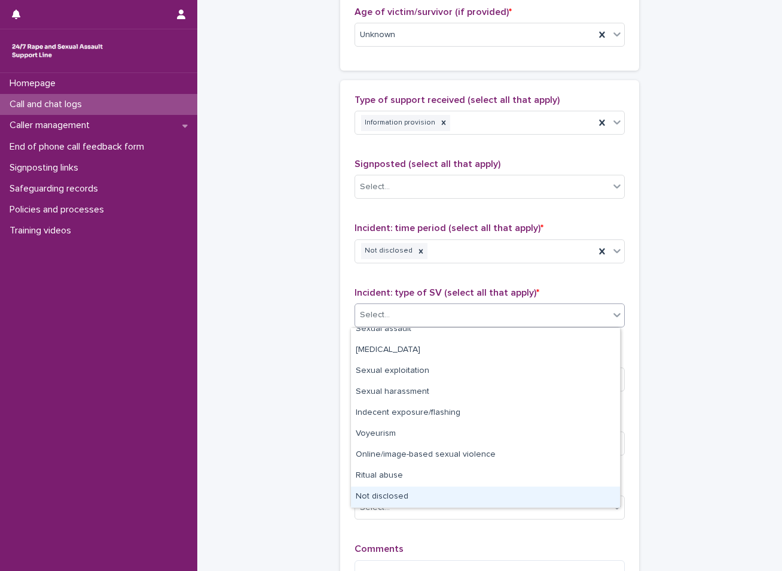
click at [390, 496] on div "Not disclosed" at bounding box center [485, 496] width 269 height 21
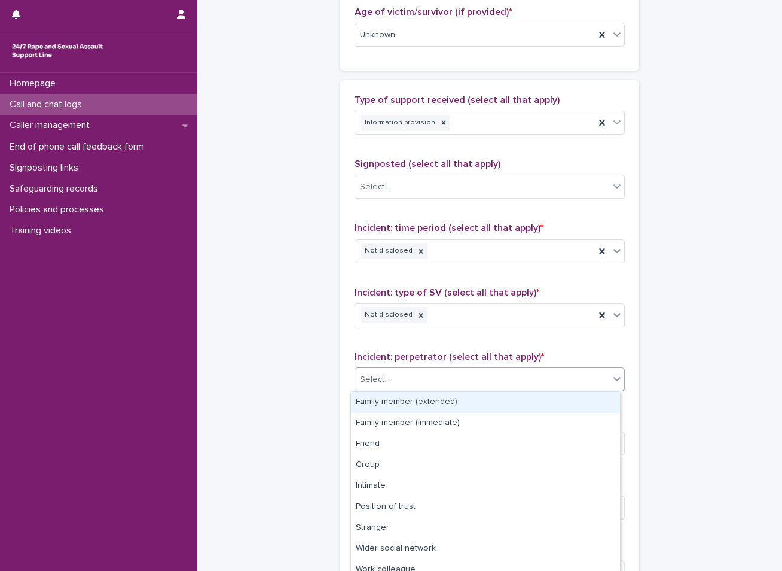
click at [403, 383] on div "Select..." at bounding box center [482, 380] width 254 height 20
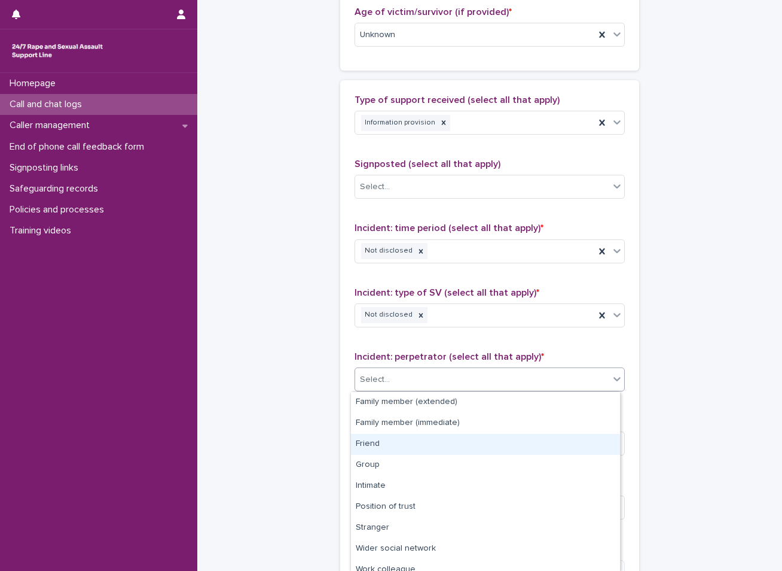
scroll to position [51, 0]
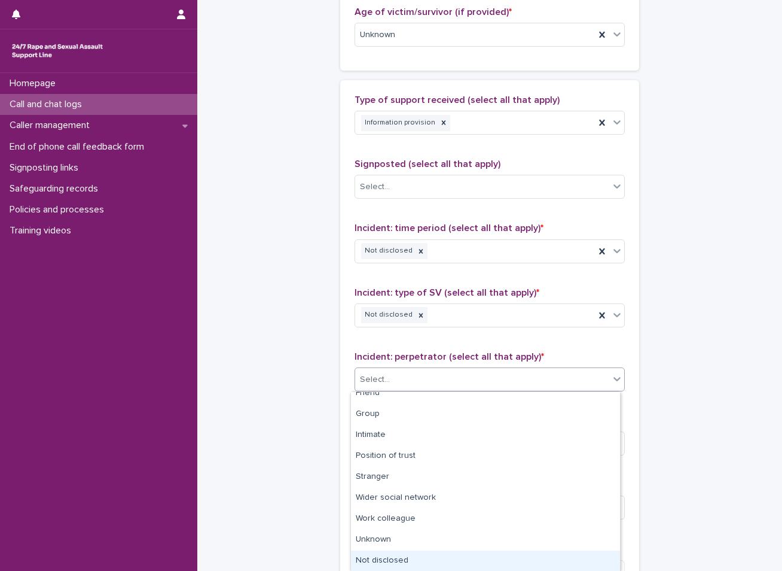
click at [380, 566] on div "Not disclosed" at bounding box center [485, 560] width 269 height 21
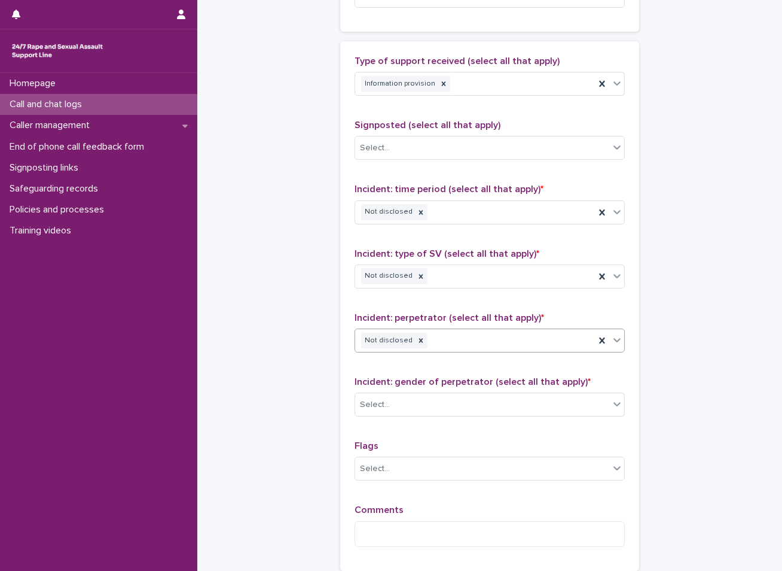
scroll to position [718, 0]
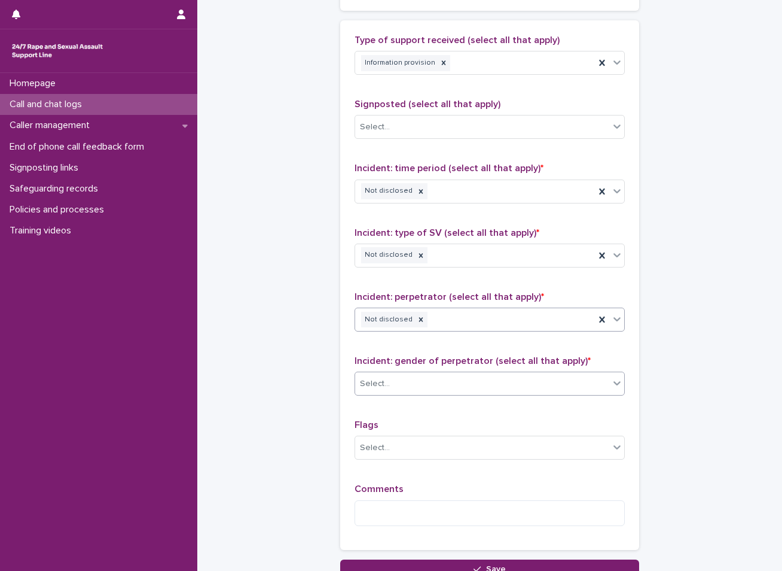
click at [425, 381] on div "Select..." at bounding box center [482, 384] width 254 height 20
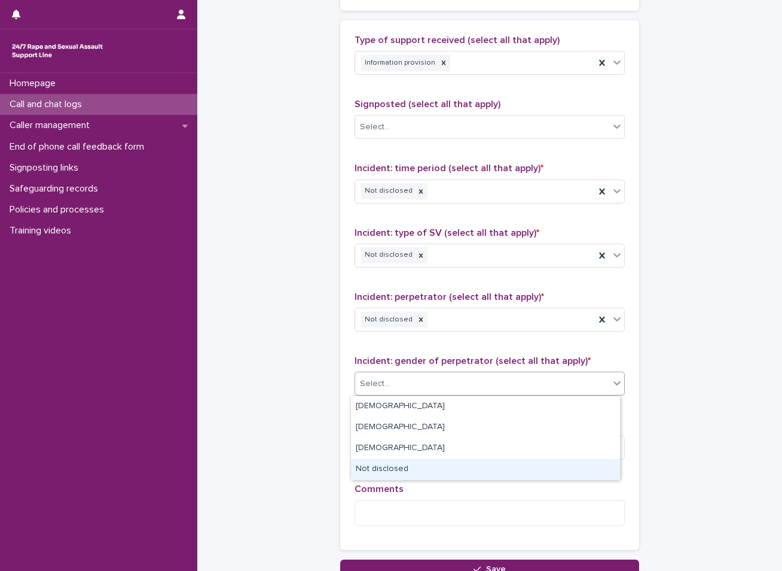
click at [385, 465] on div "Not disclosed" at bounding box center [485, 469] width 269 height 21
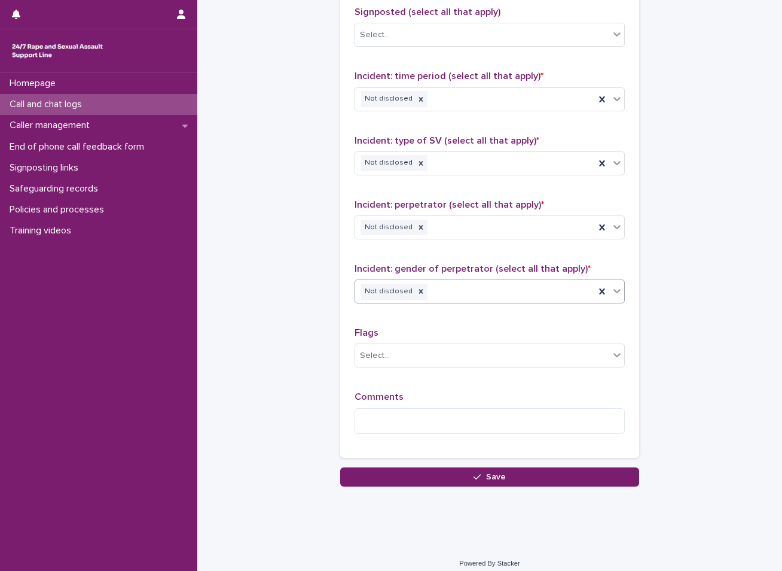
scroll to position [819, 0]
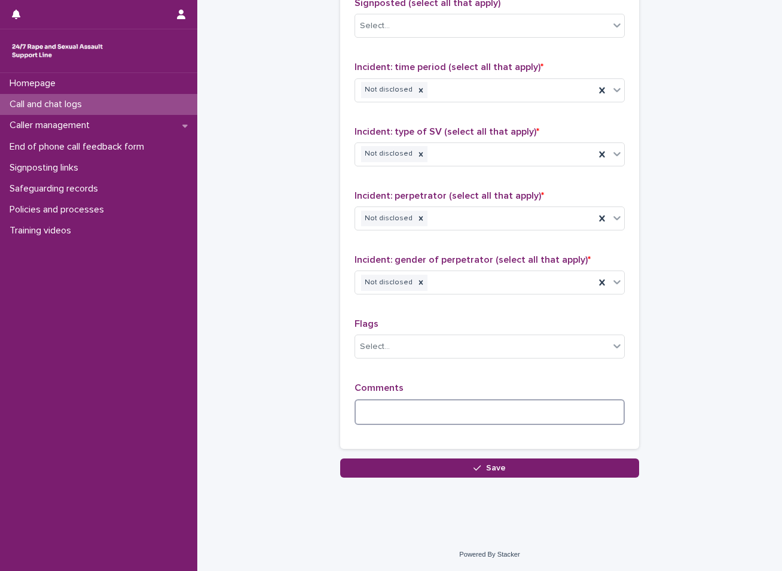
click at [403, 407] on textarea at bounding box center [490, 412] width 270 height 26
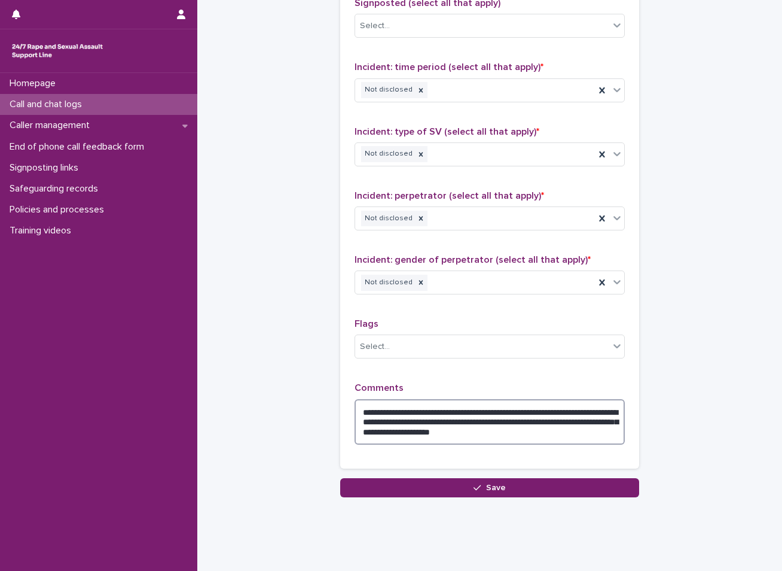
click at [435, 422] on textarea "**********" at bounding box center [490, 421] width 270 height 45
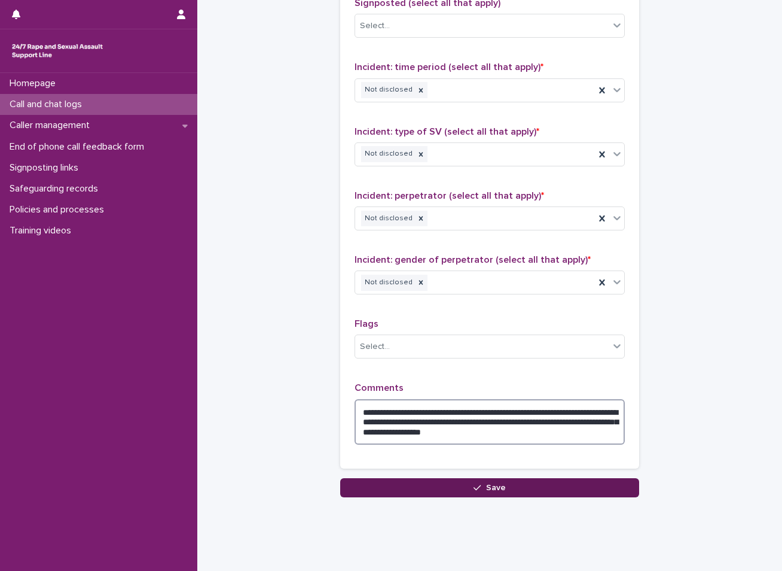
type textarea "**********"
click at [508, 488] on button "Save" at bounding box center [489, 487] width 299 height 19
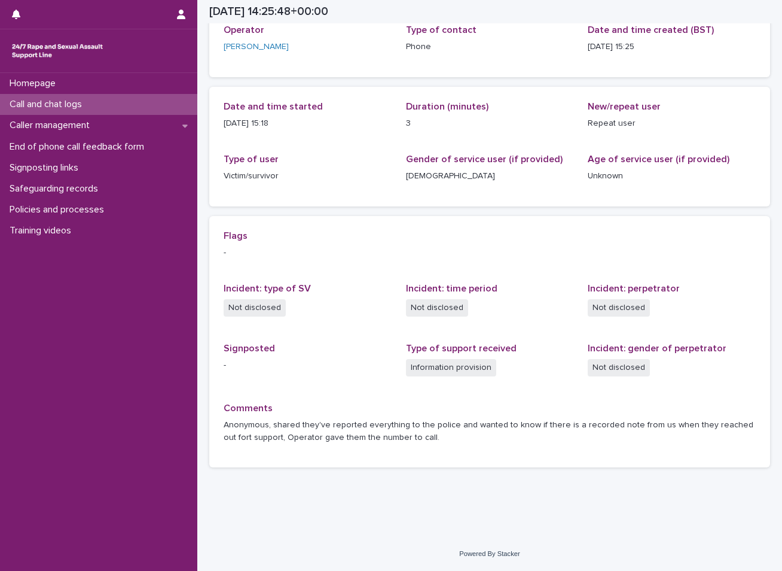
scroll to position [77, 0]
click at [116, 107] on div "Call and chat logs" at bounding box center [98, 104] width 197 height 21
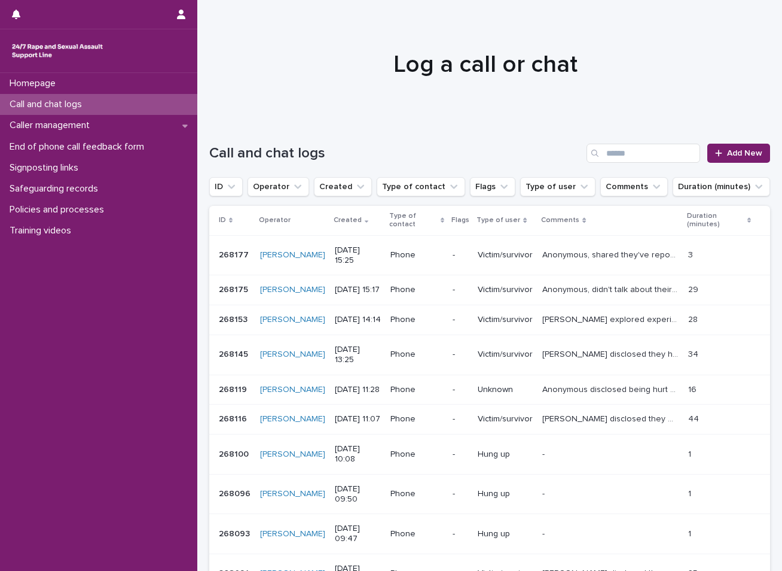
click at [584, 290] on p "Anonymous, didn't talk about their experience, but they explored feelings and t…" at bounding box center [612, 288] width 139 height 13
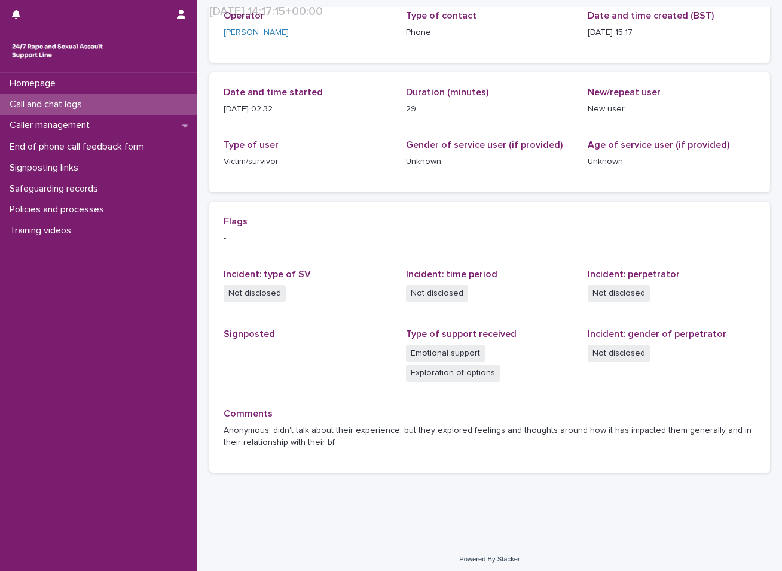
scroll to position [97, 0]
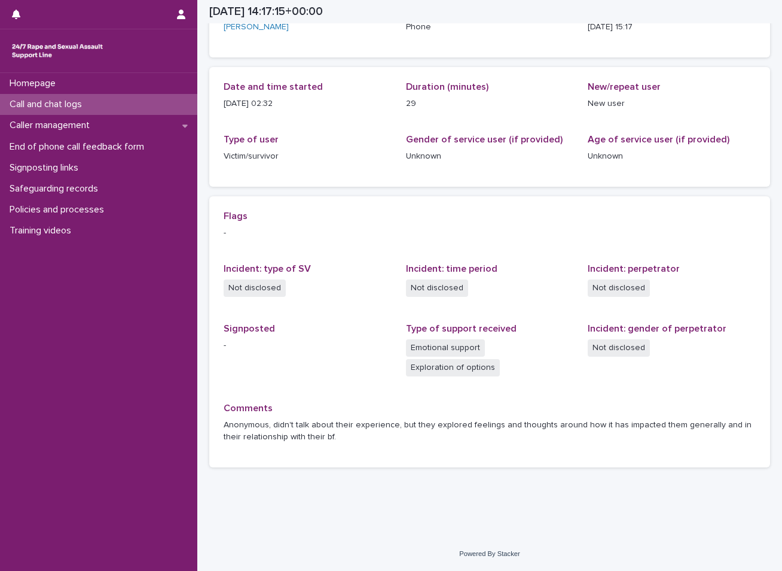
click at [116, 99] on div "Call and chat logs" at bounding box center [98, 104] width 197 height 21
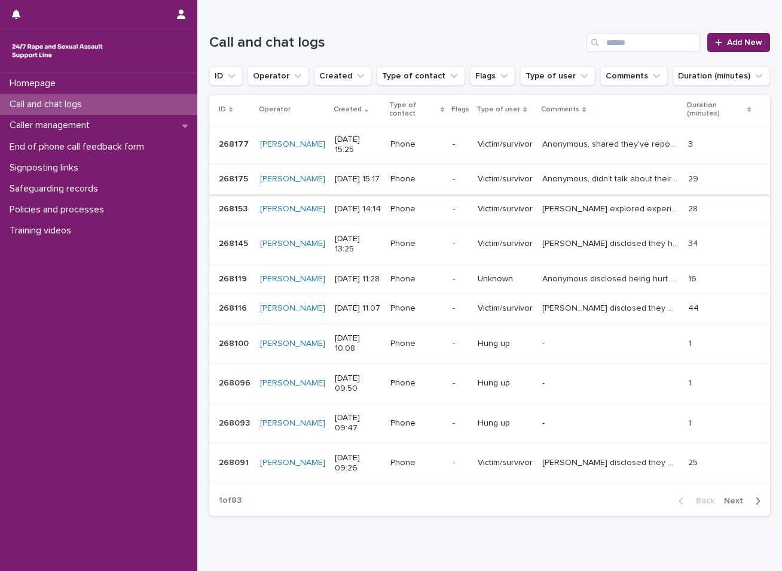
scroll to position [120, 0]
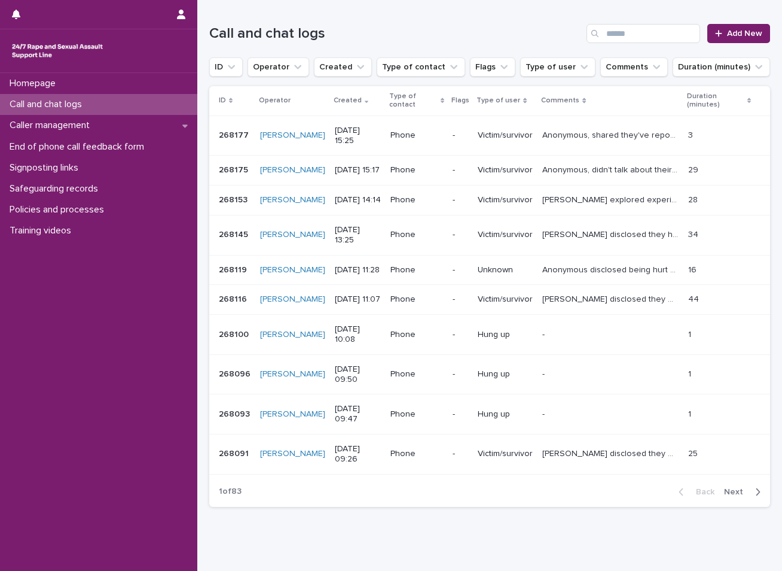
click at [603, 240] on p "[PERSON_NAME] disclosed they had legal stuff going on at their former workplace…" at bounding box center [612, 233] width 139 height 13
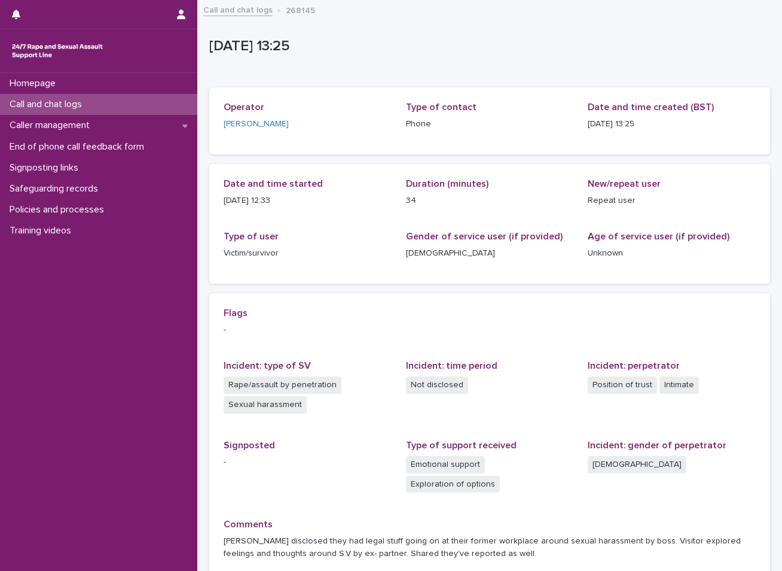
click at [253, 10] on link "Call and chat logs" at bounding box center [237, 9] width 69 height 14
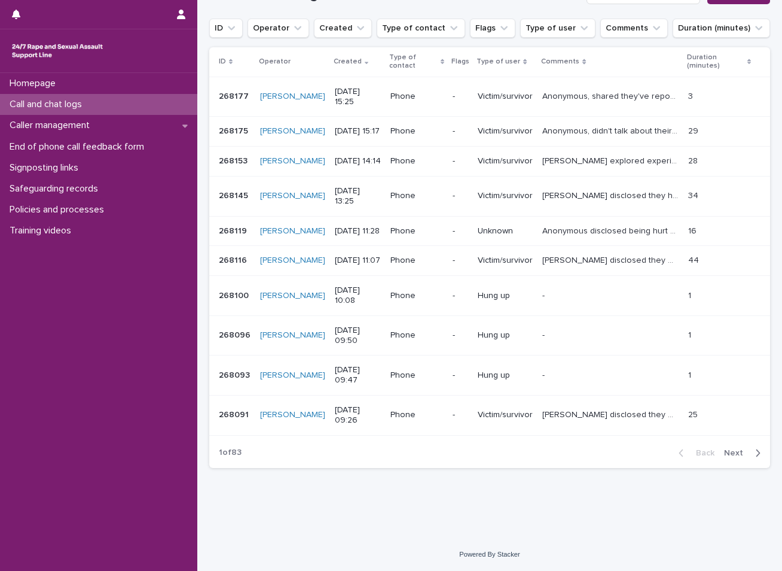
scroll to position [179, 0]
click at [730, 457] on span "Next" at bounding box center [737, 453] width 26 height 8
